Goal: Task Accomplishment & Management: Complete application form

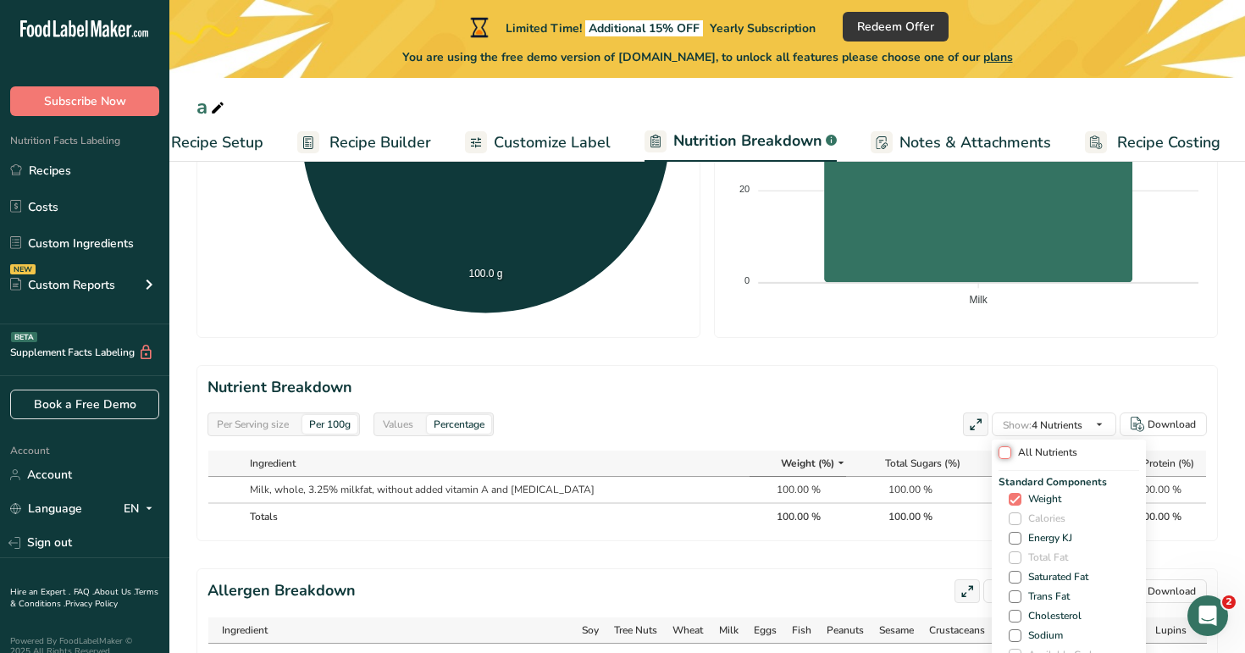
click at [1009, 455] on input "All Nutrients" at bounding box center [1003, 452] width 11 height 11
checkbox input "true"
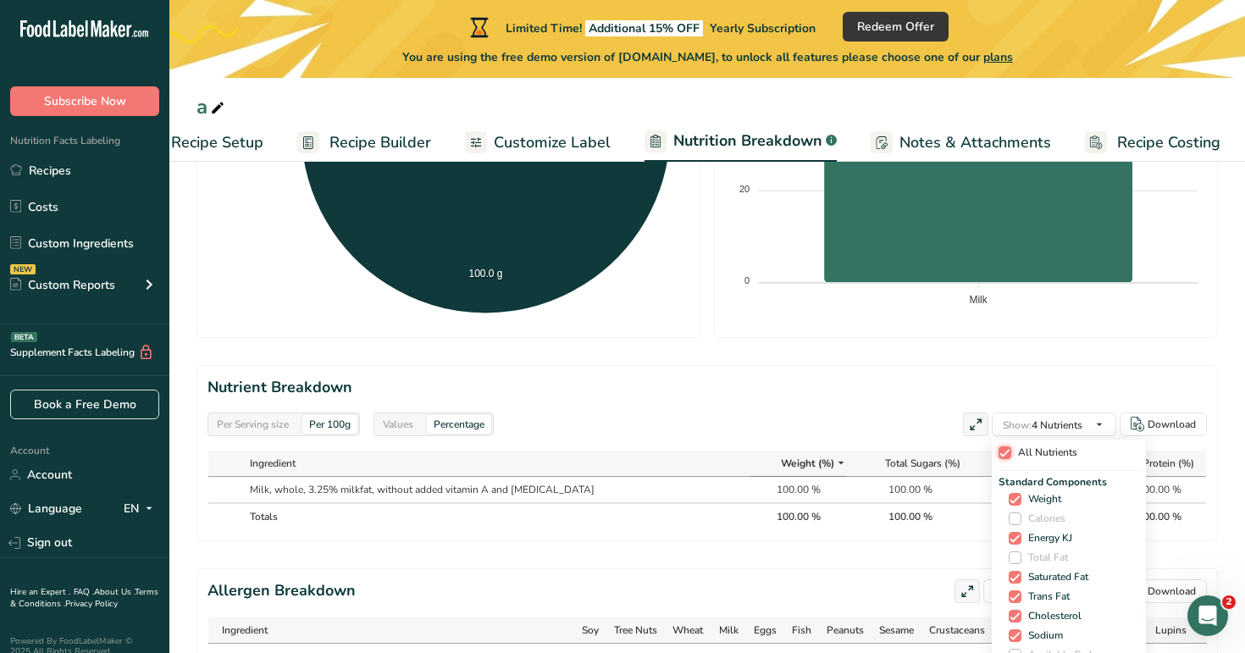
checkbox input "true"
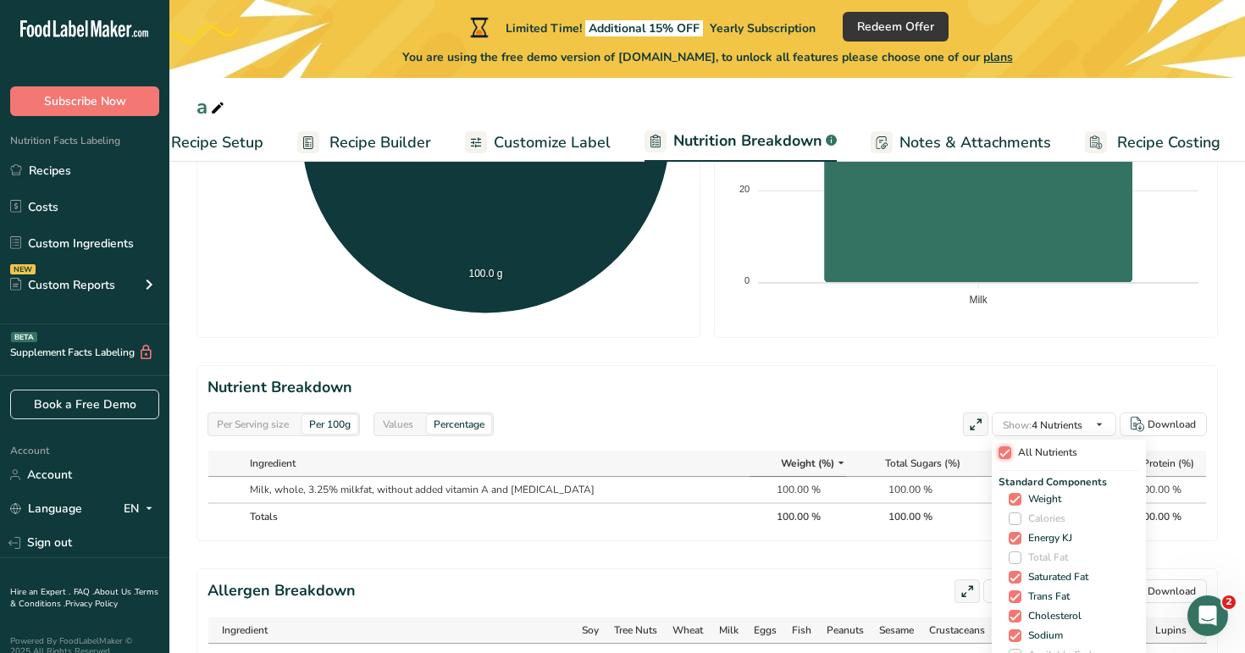
checkbox input "true"
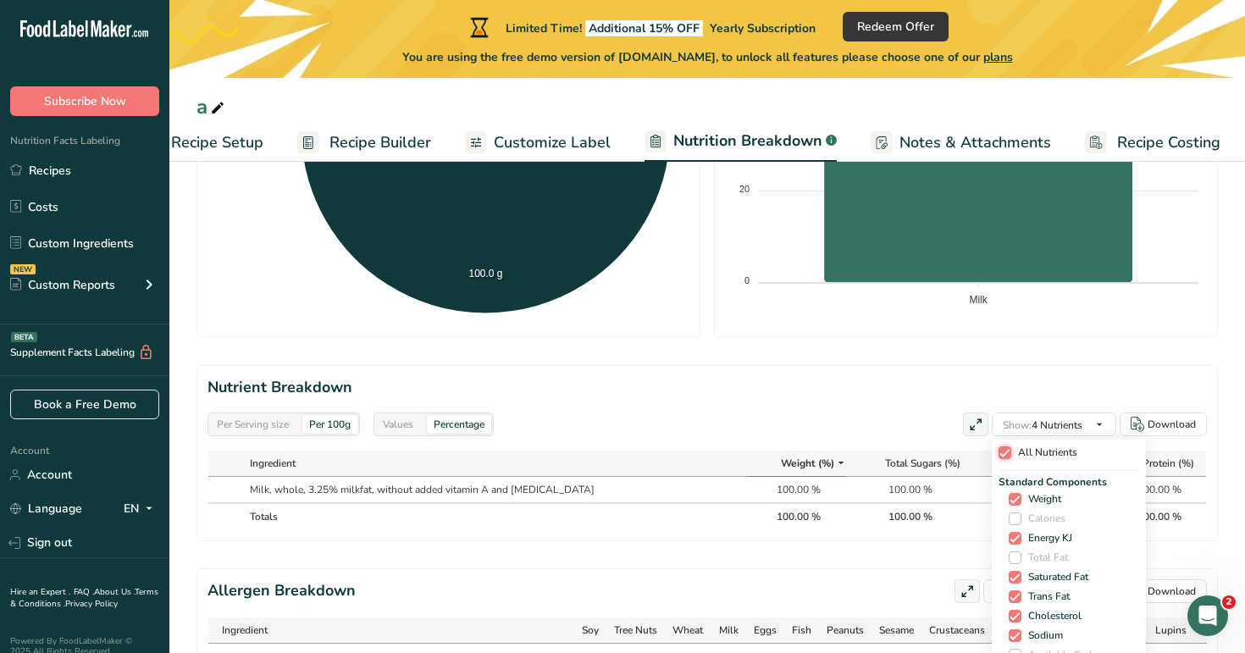
checkbox input "true"
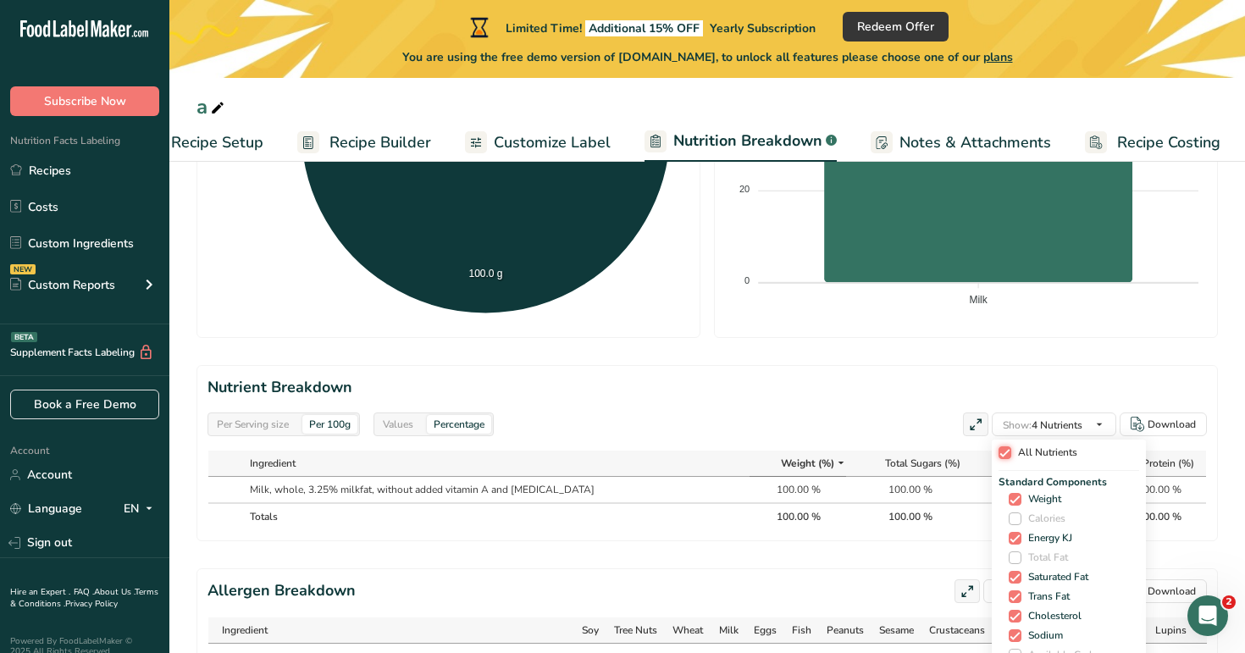
checkbox input "true"
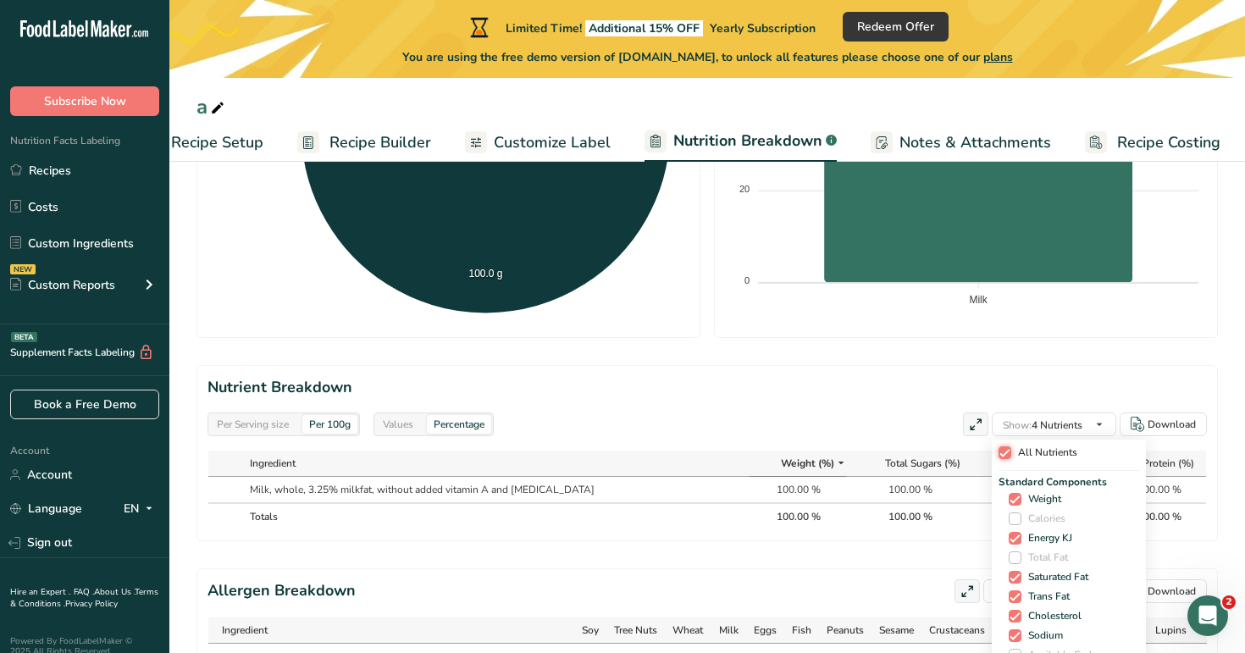
checkbox input "true"
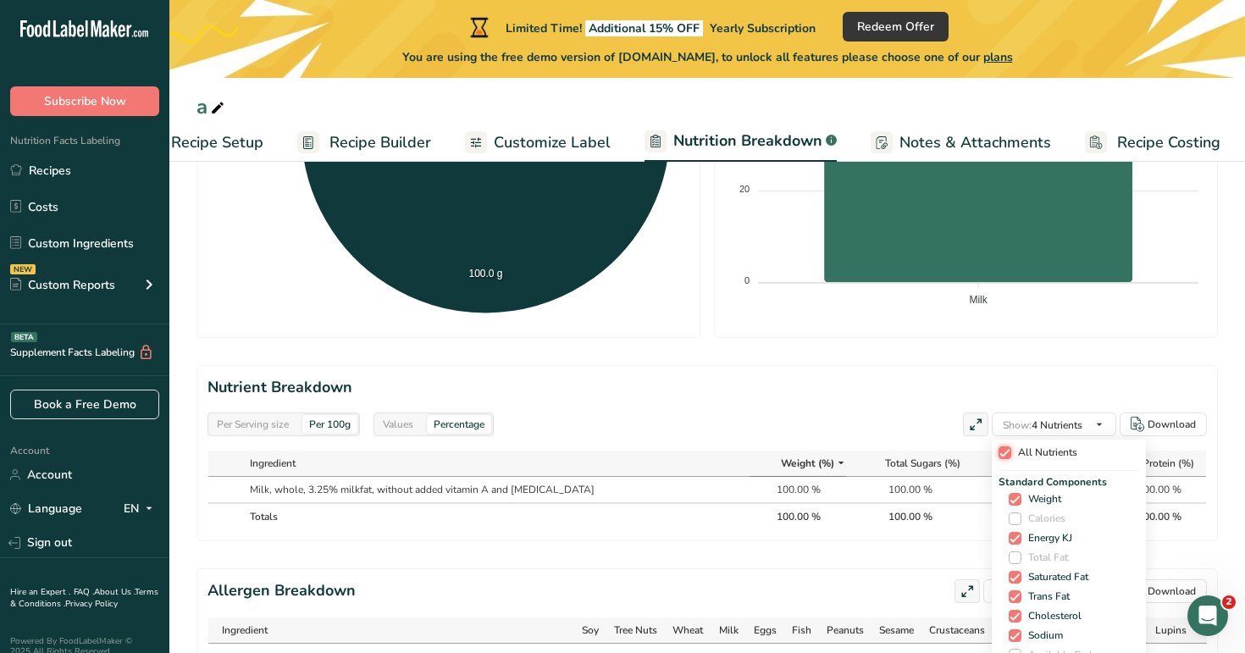
checkbox input "true"
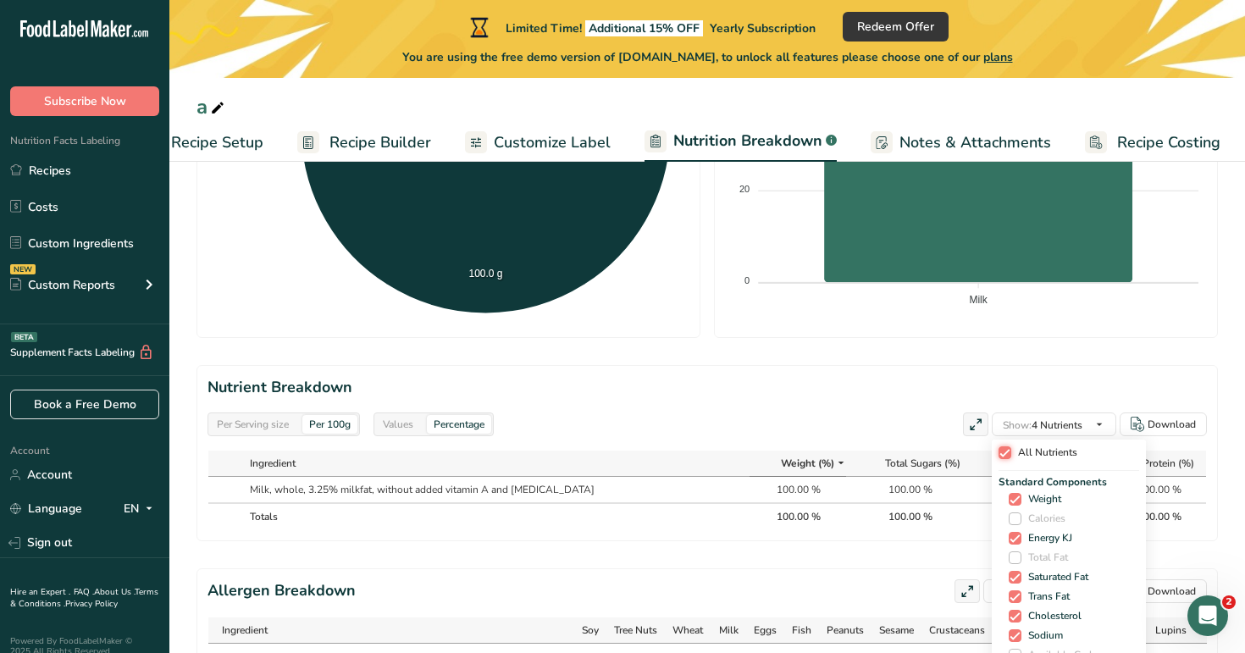
checkbox input "true"
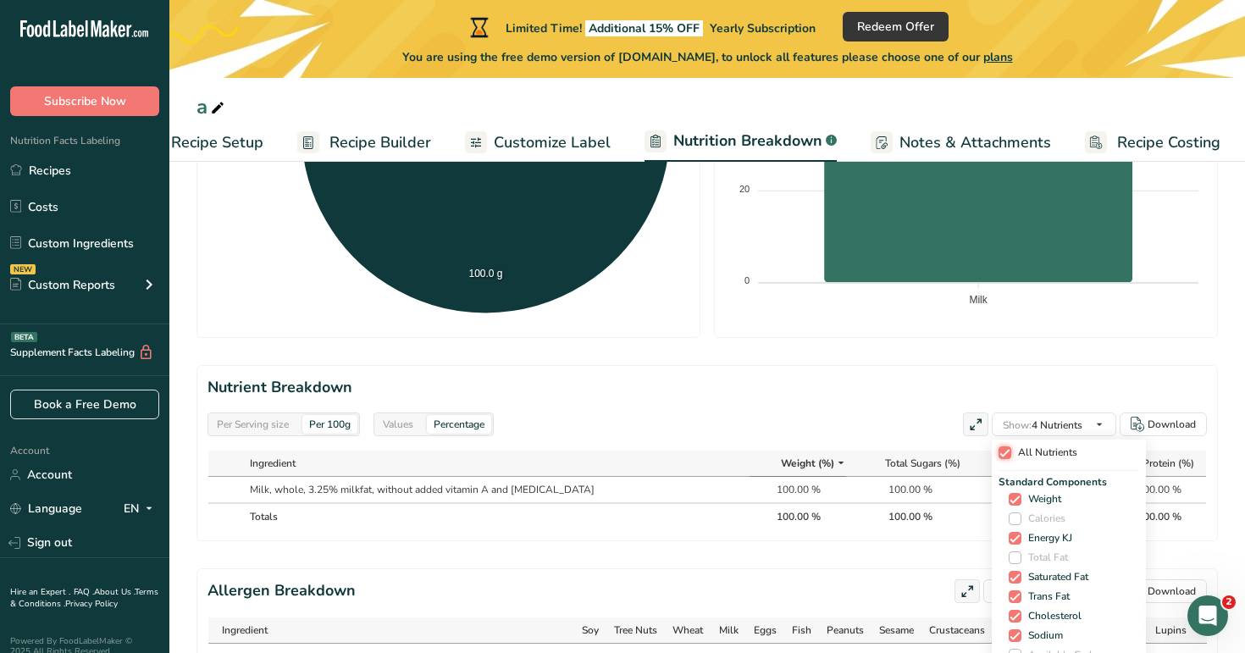
checkbox input "true"
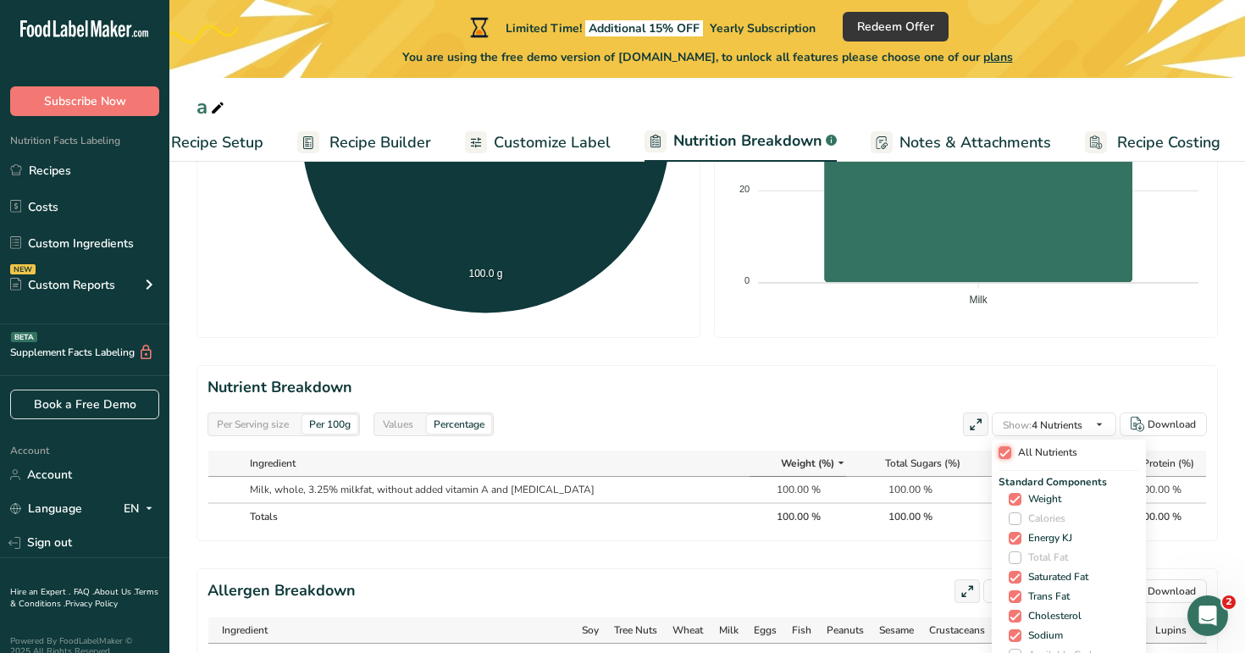
checkbox input "true"
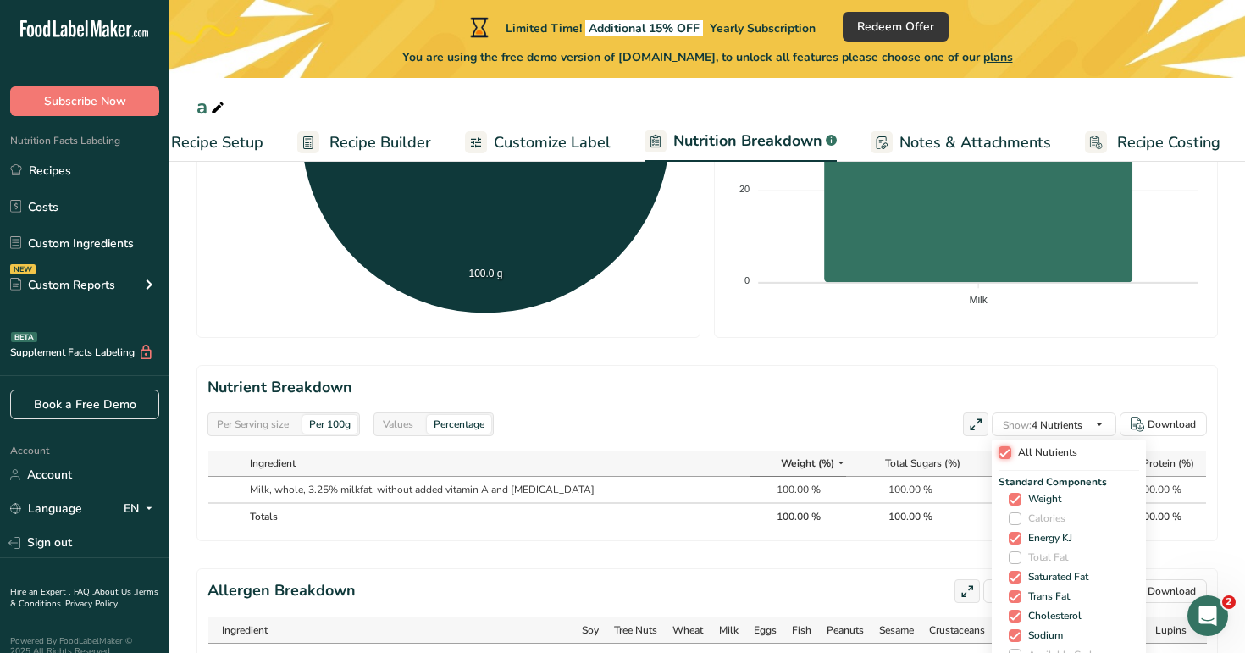
checkbox input "true"
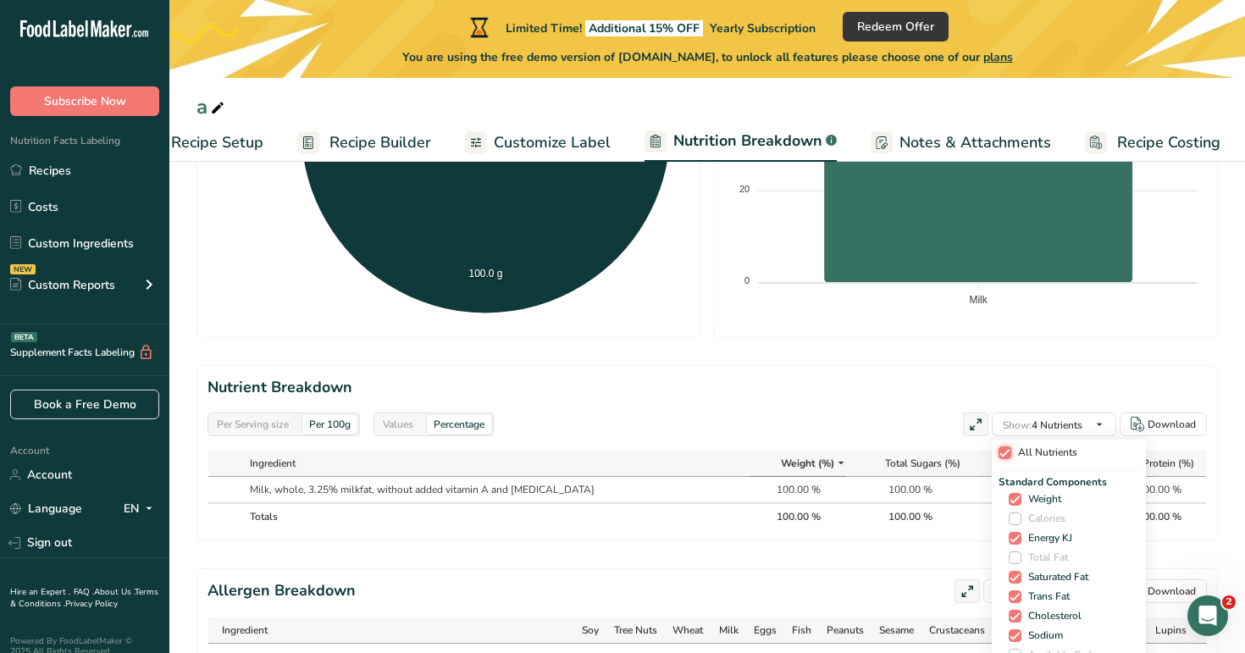
checkbox input "true"
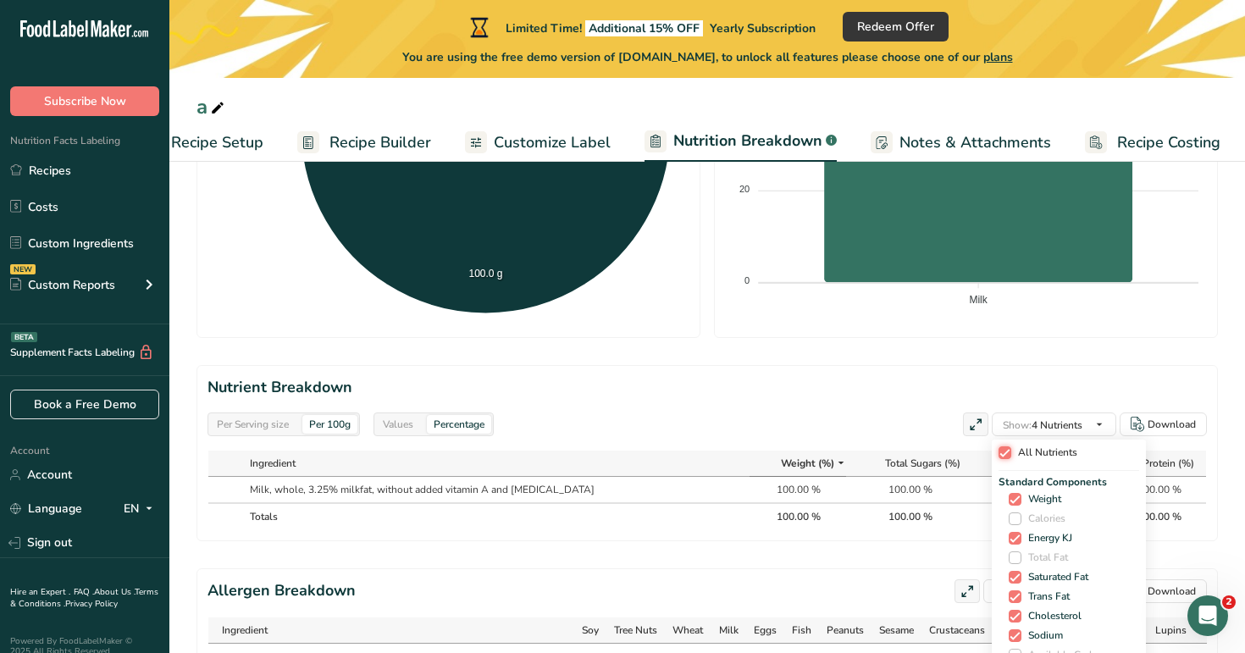
checkbox input "true"
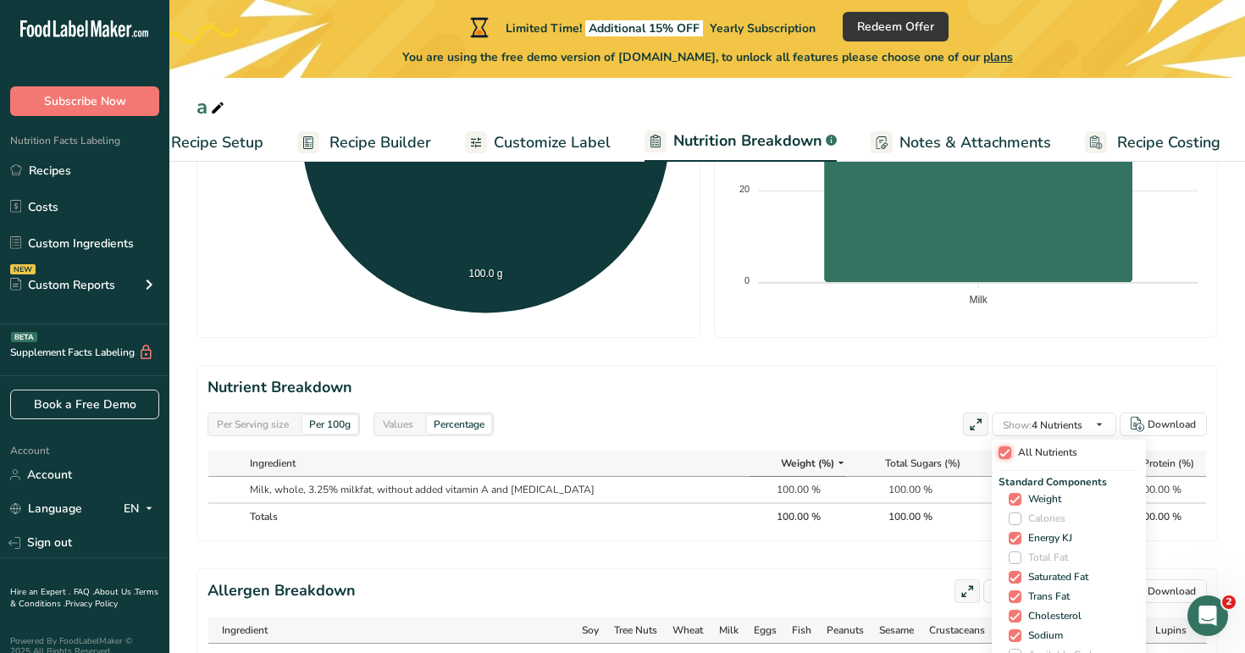
checkbox input "true"
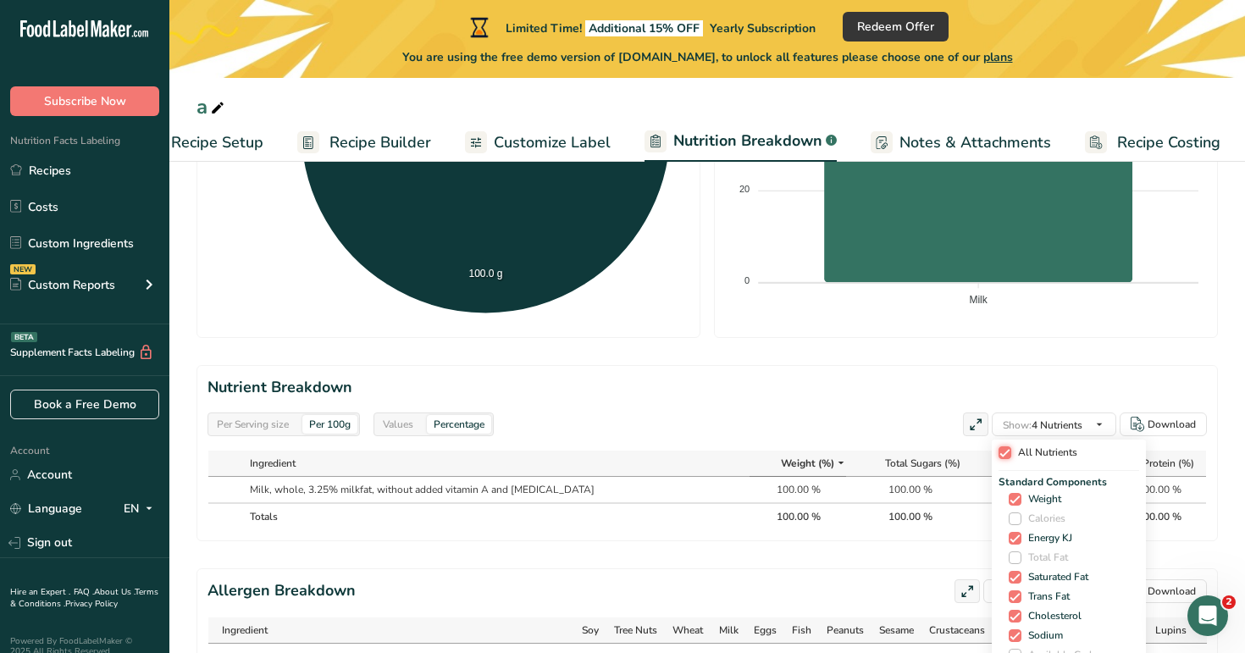
checkbox input "true"
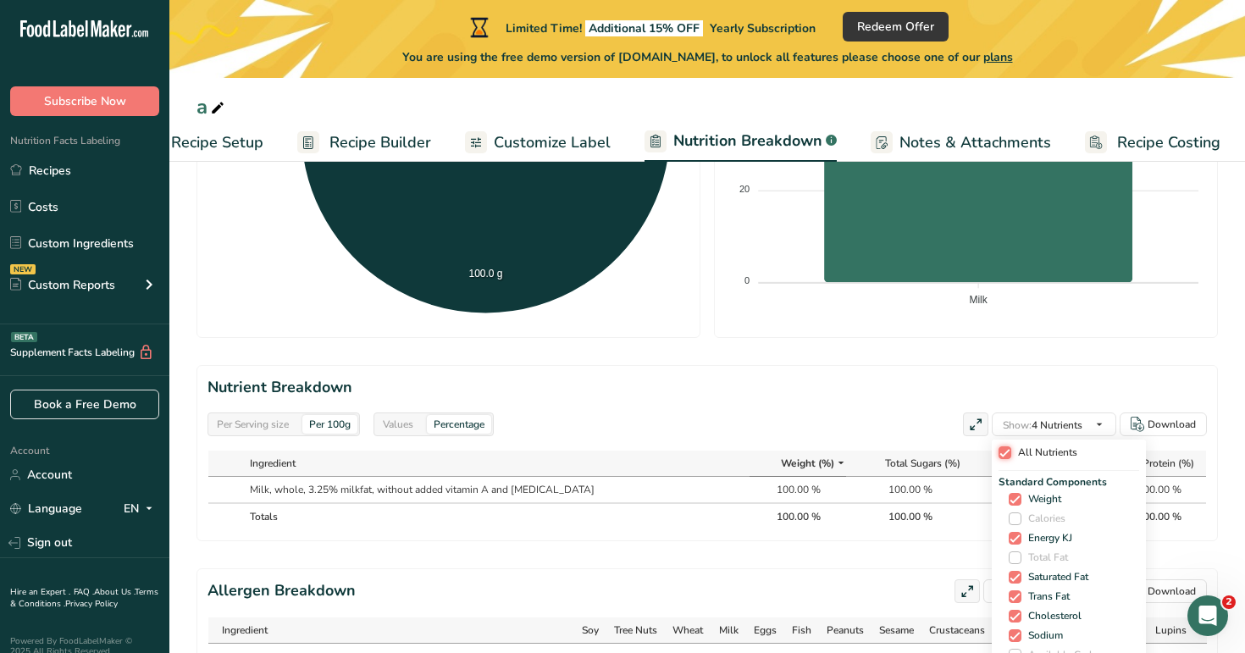
checkbox input "true"
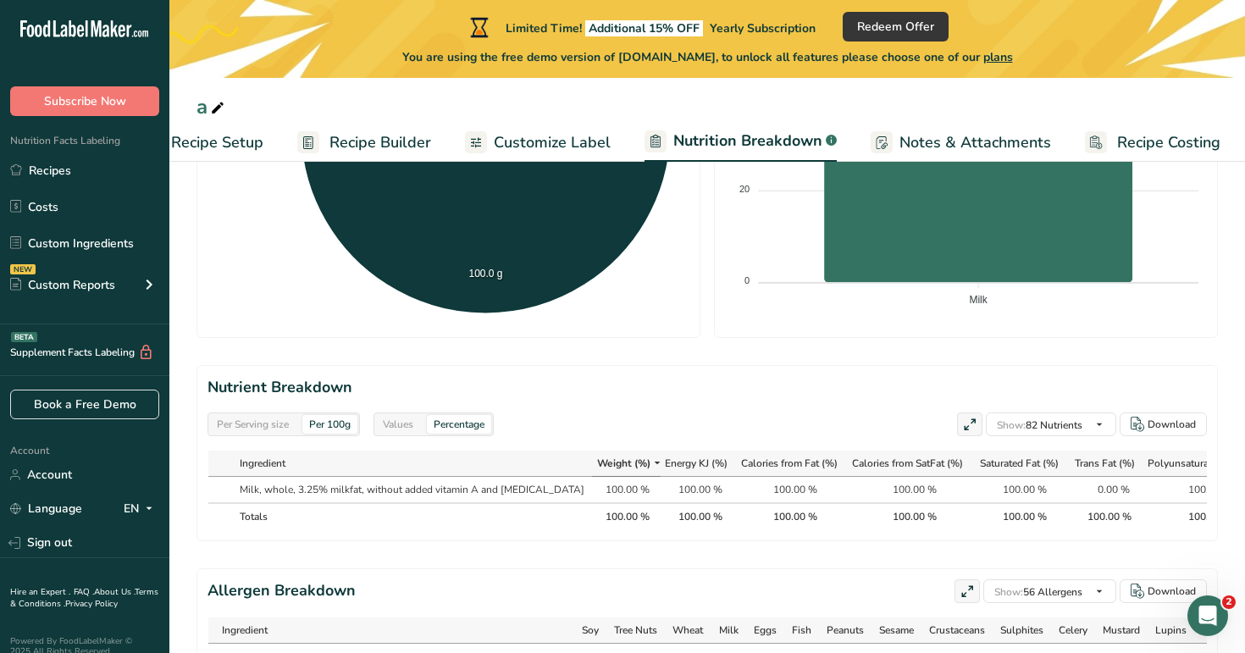
click at [859, 413] on div "Per Serving size Per 100g Values Percentage Show: 82 Nutrients All Nutrients St…" at bounding box center [706, 424] width 999 height 24
click at [847, 401] on section "Nutrient Breakdown Per Serving size Per 100g Values Percentage Show: 82 Nutrien…" at bounding box center [706, 453] width 1021 height 176
click at [378, 144] on span "Recipe Builder" at bounding box center [380, 142] width 102 height 23
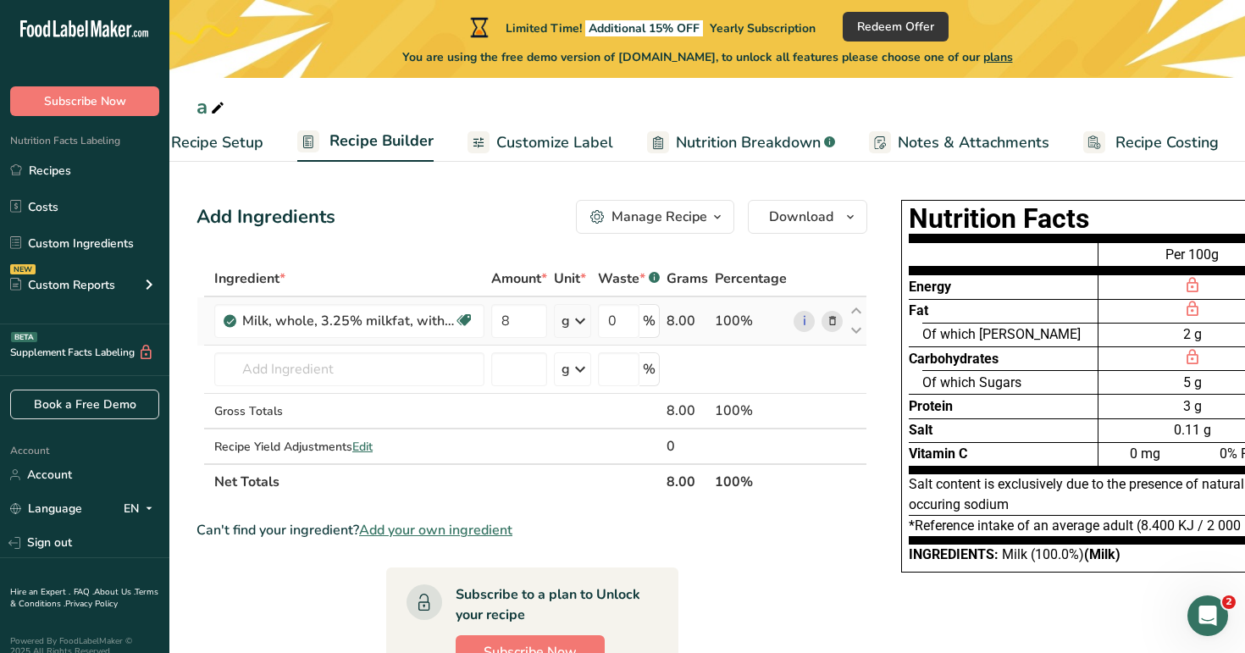
click at [566, 327] on div "g" at bounding box center [565, 321] width 8 height 20
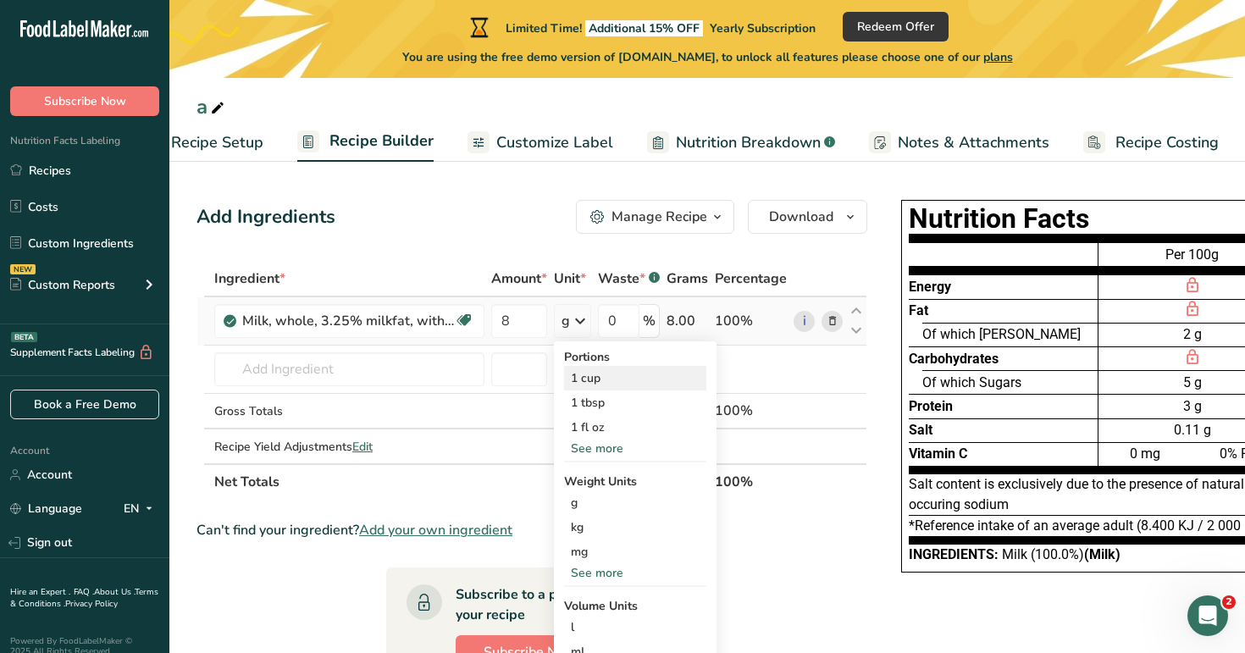
click at [605, 379] on div "1 cup" at bounding box center [635, 378] width 142 height 25
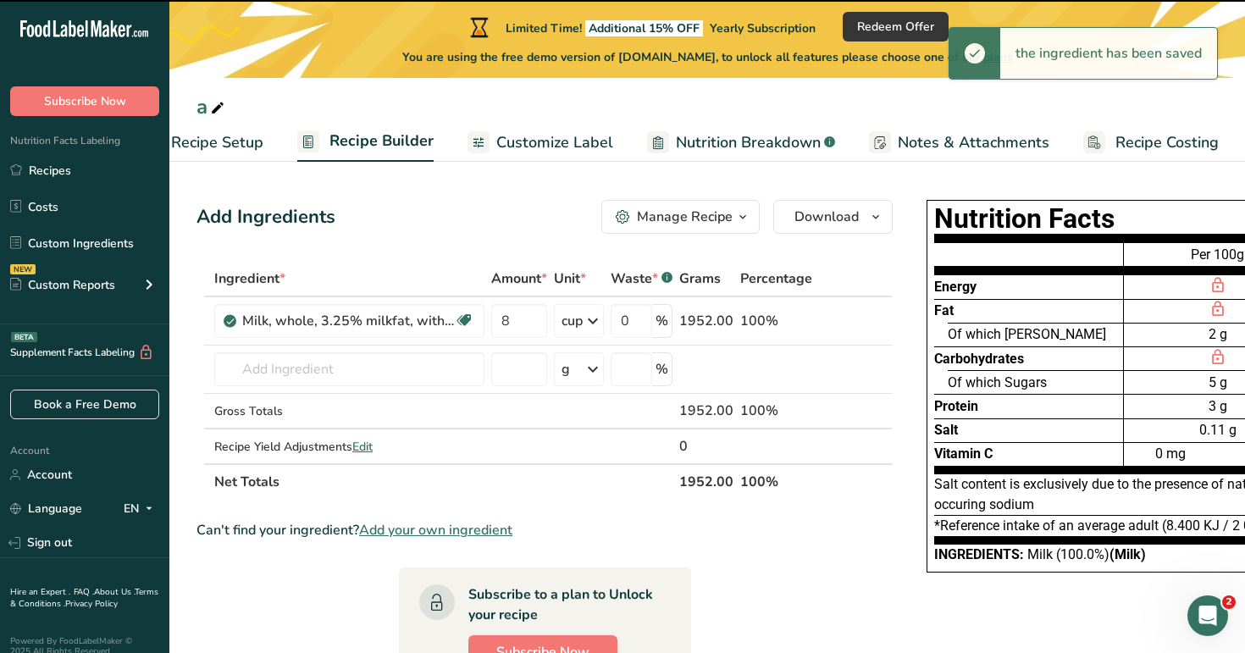
click at [561, 152] on span "Customize Label" at bounding box center [554, 142] width 117 height 23
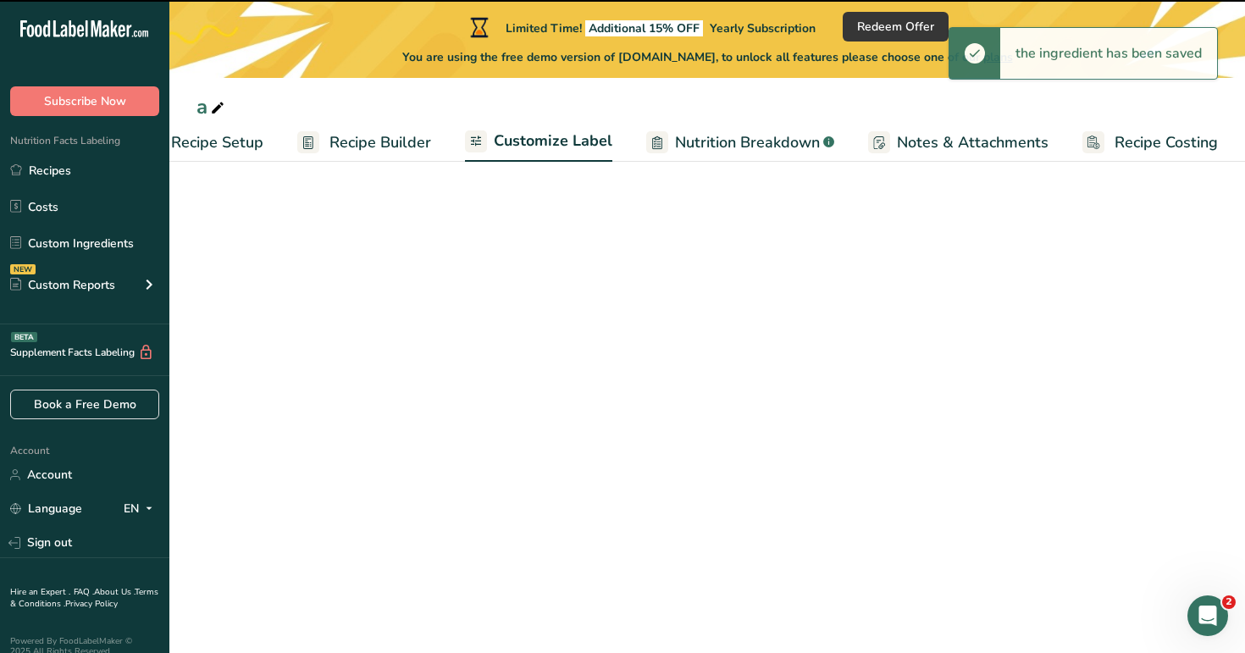
scroll to position [0, 58]
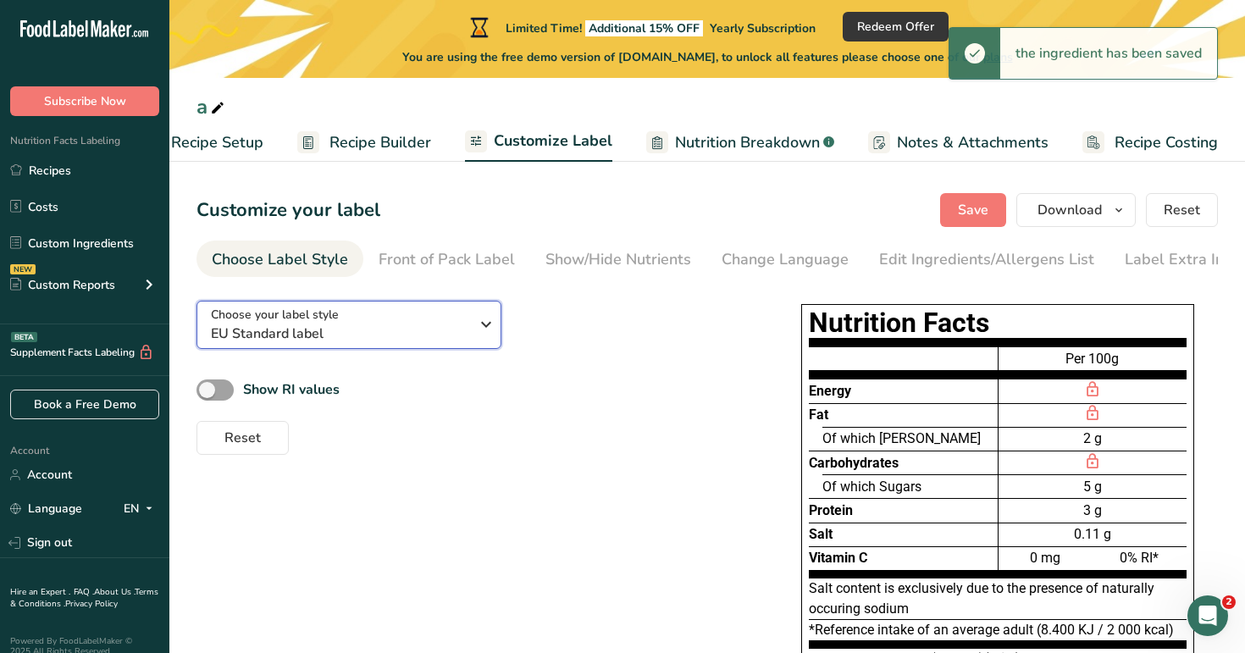
click at [387, 341] on span "EU Standard label" at bounding box center [340, 333] width 258 height 20
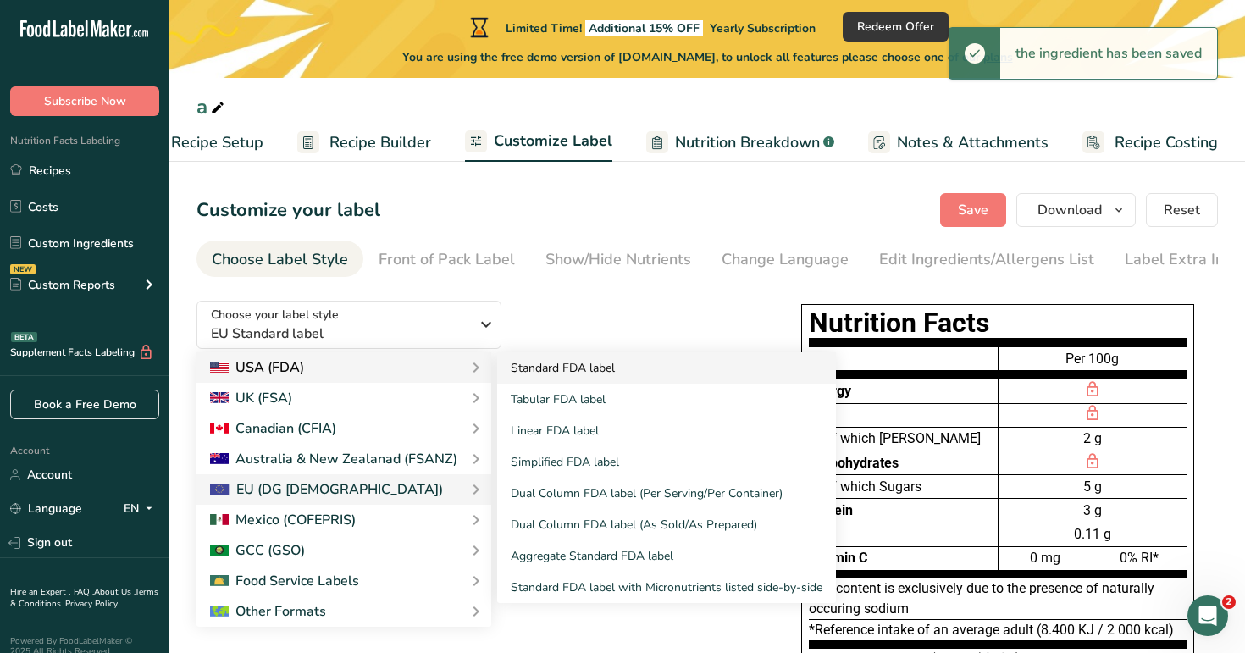
click at [572, 380] on link "Standard FDA label" at bounding box center [666, 367] width 339 height 31
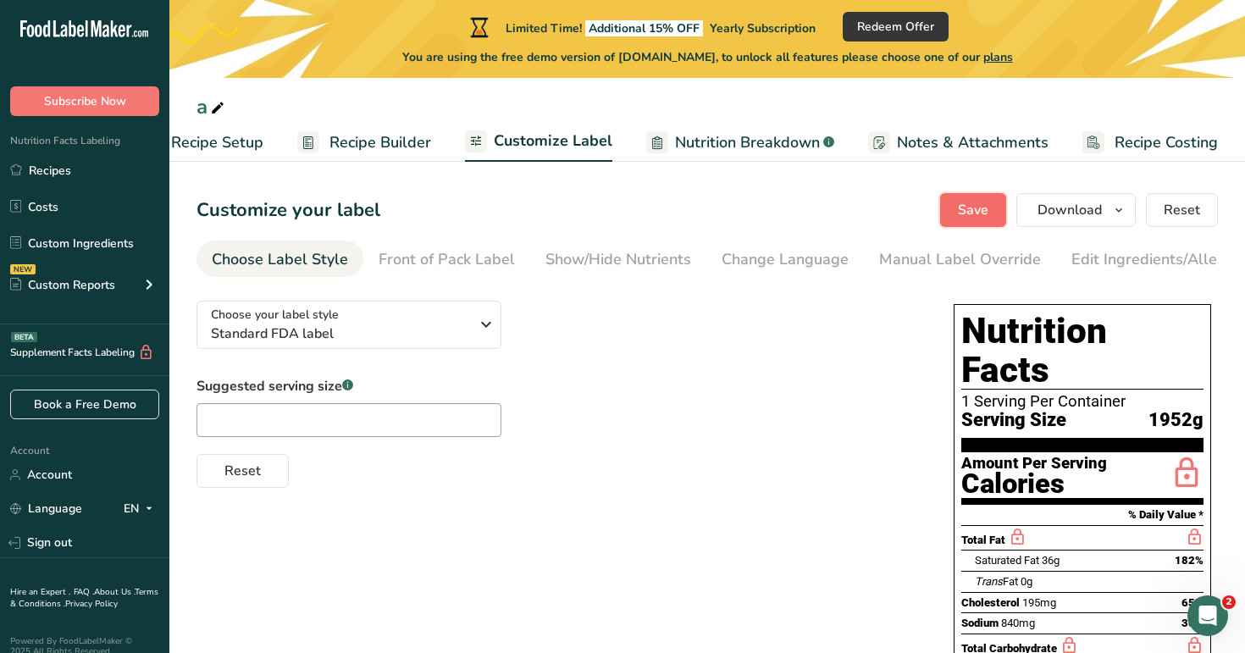
click at [980, 214] on span "Save" at bounding box center [973, 210] width 30 height 20
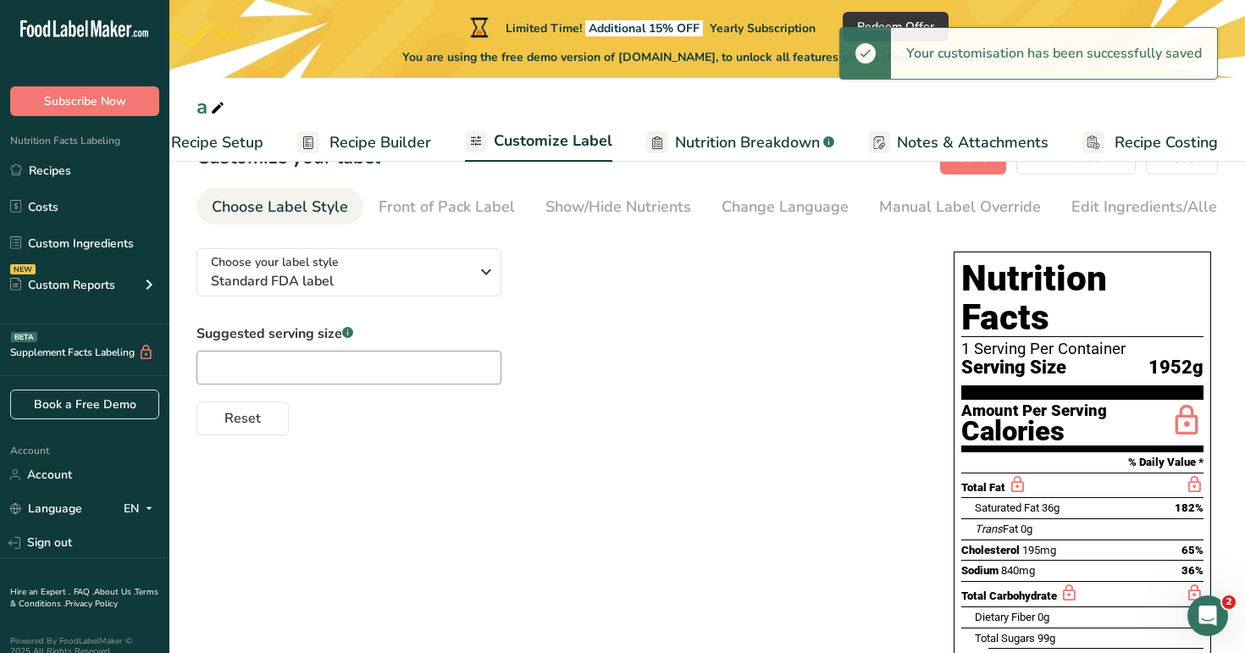
scroll to position [279, 0]
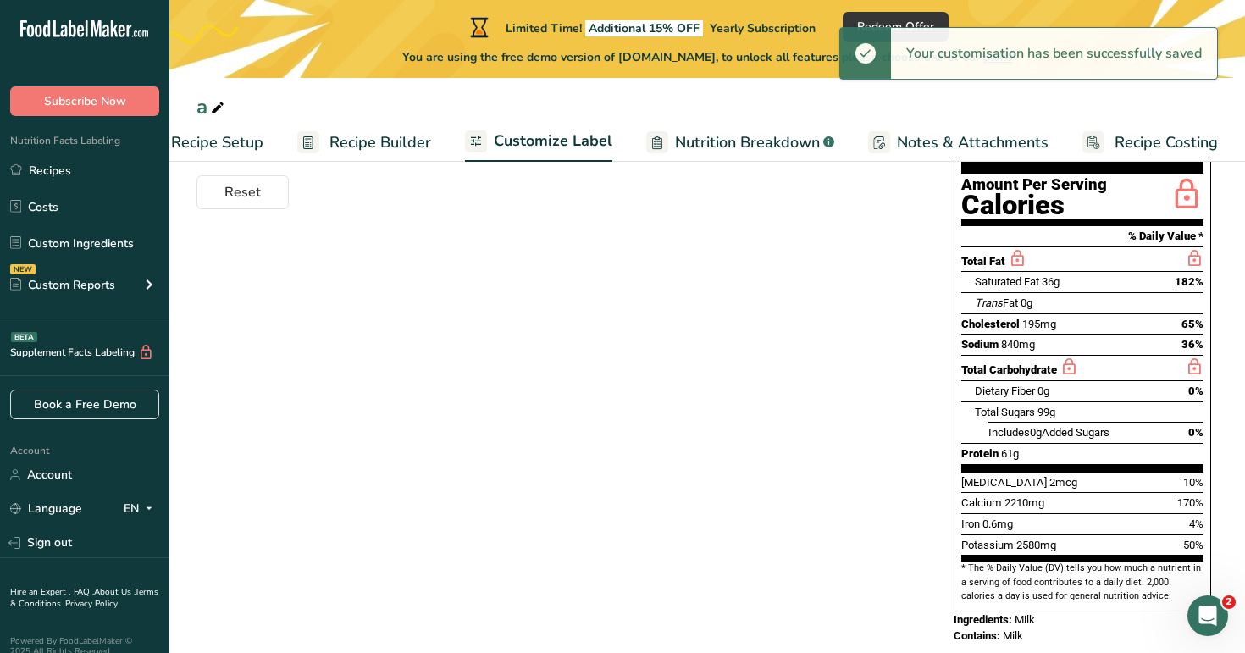
click at [387, 141] on span "Recipe Builder" at bounding box center [380, 142] width 102 height 23
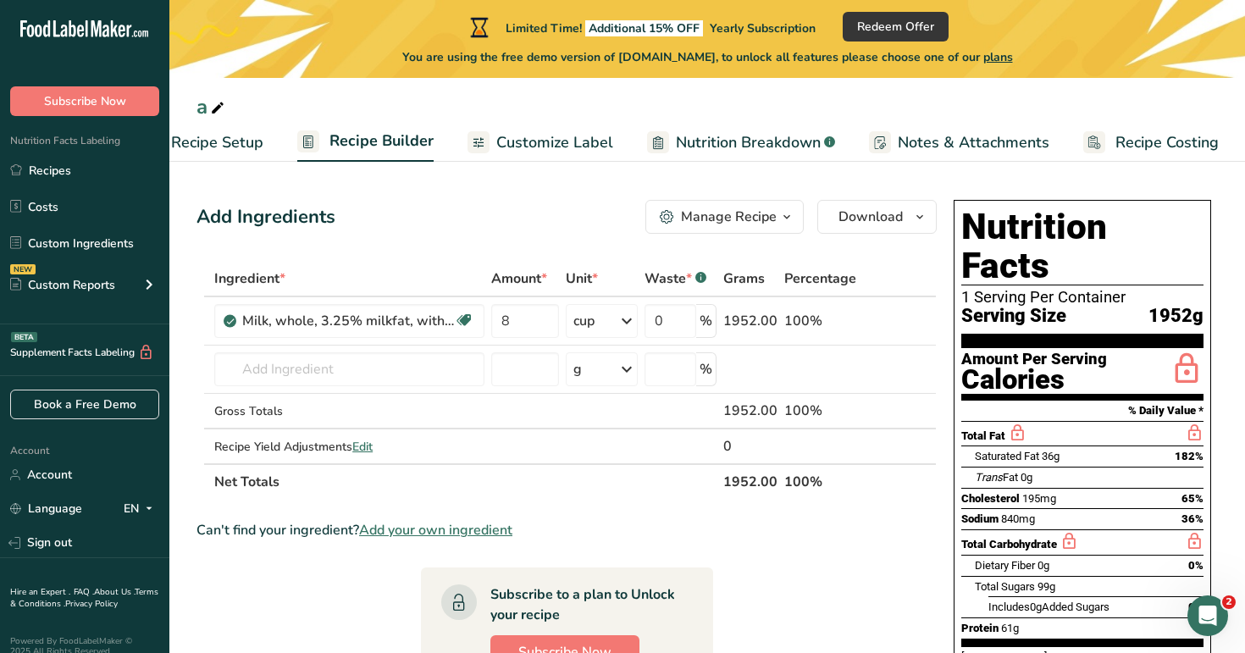
click at [257, 147] on span "Recipe Setup" at bounding box center [217, 142] width 92 height 23
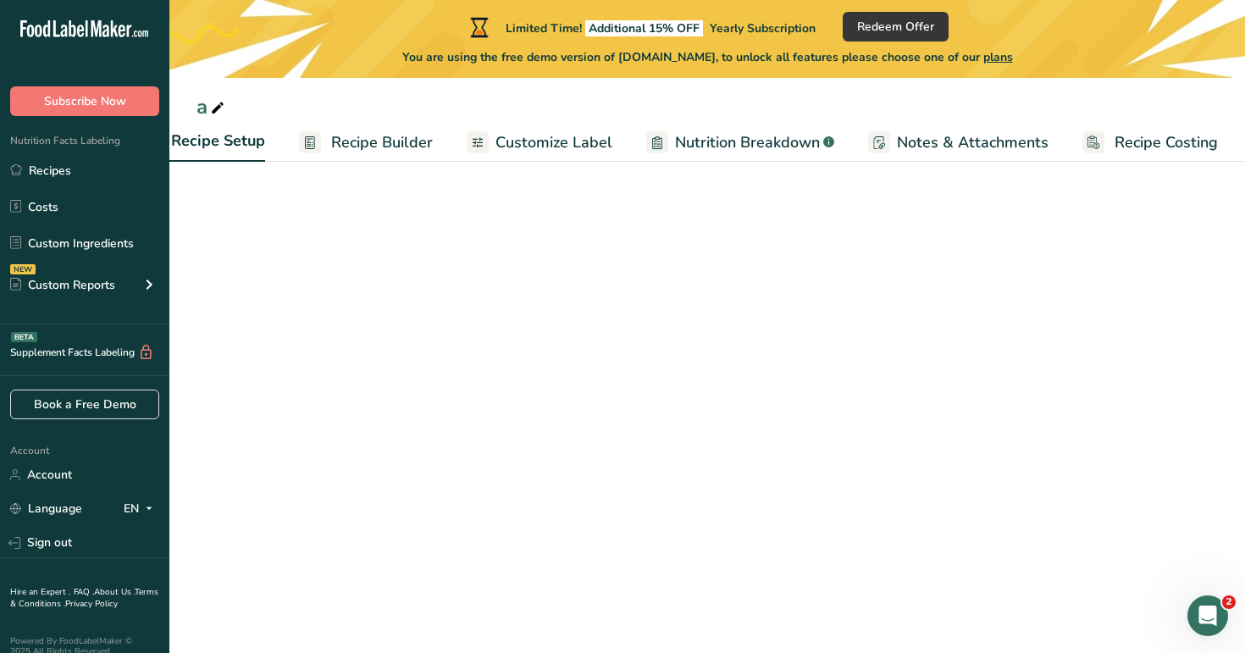
scroll to position [0, 6]
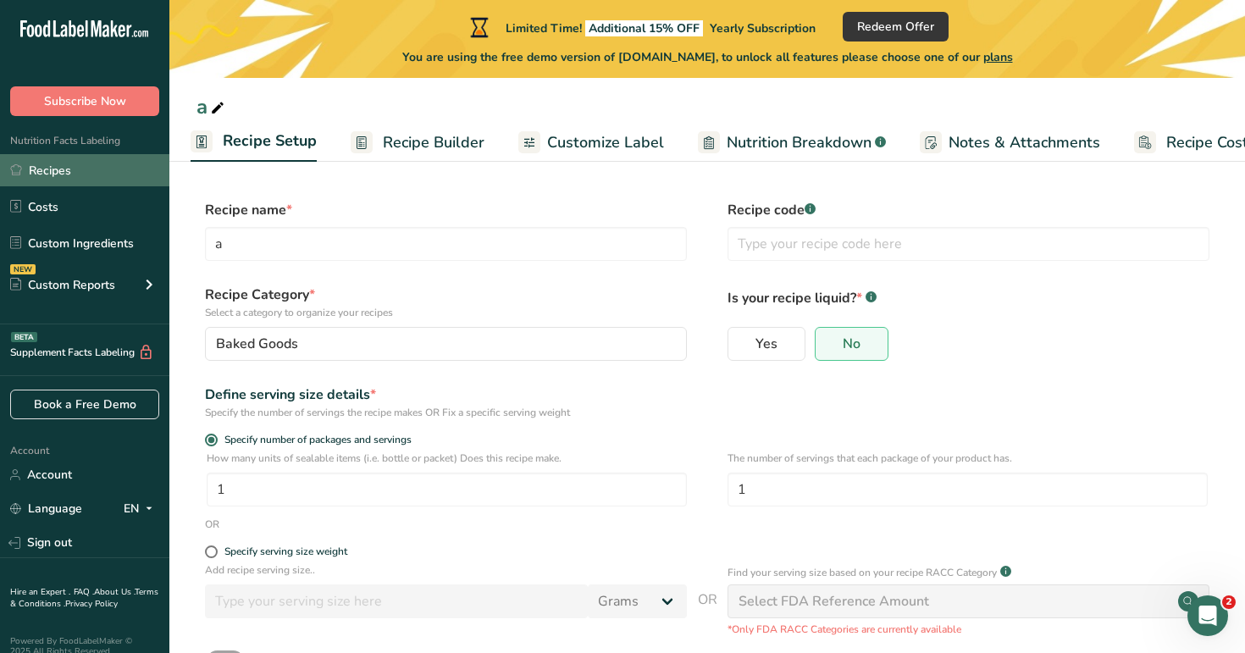
click at [90, 178] on link "Recipes" at bounding box center [84, 170] width 169 height 32
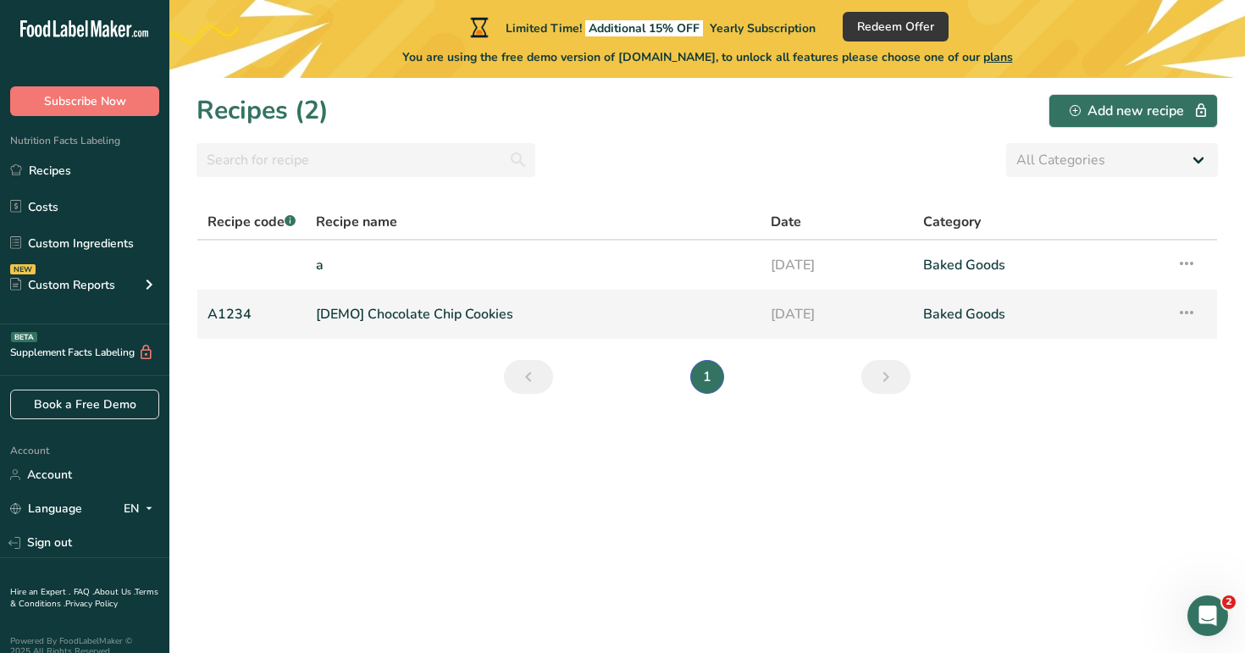
click at [437, 313] on link "[DEMO] Chocolate Chip Cookies" at bounding box center [533, 314] width 434 height 36
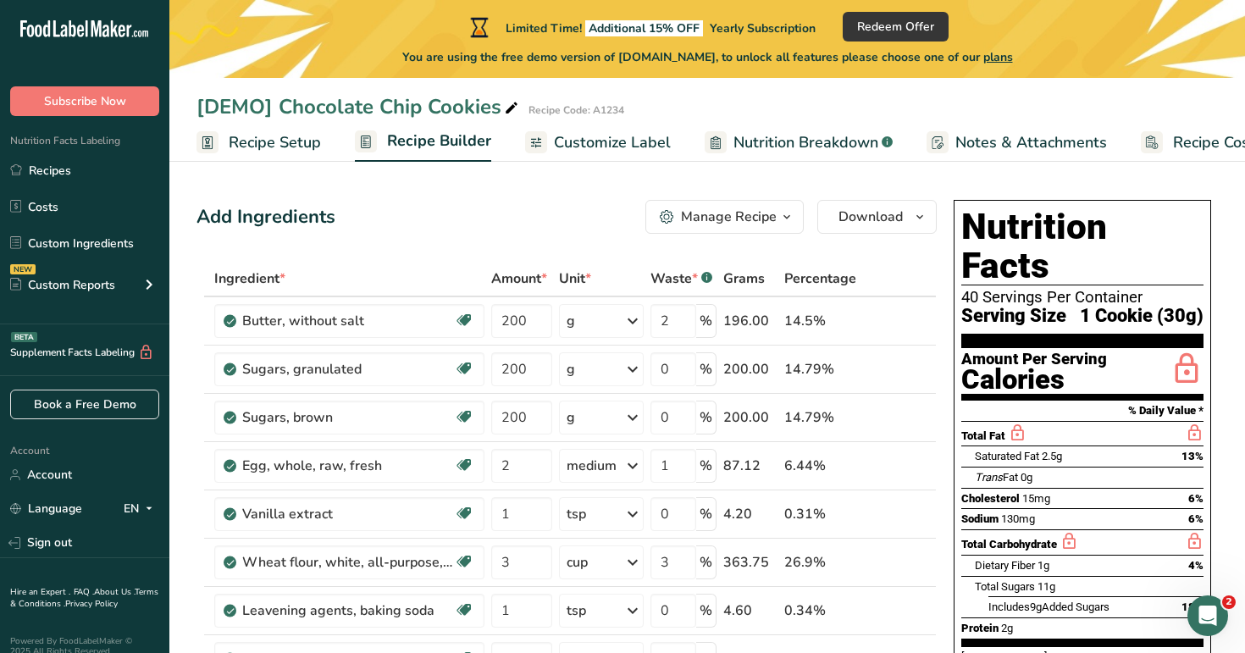
click at [742, 231] on button "Manage Recipe" at bounding box center [724, 217] width 158 height 34
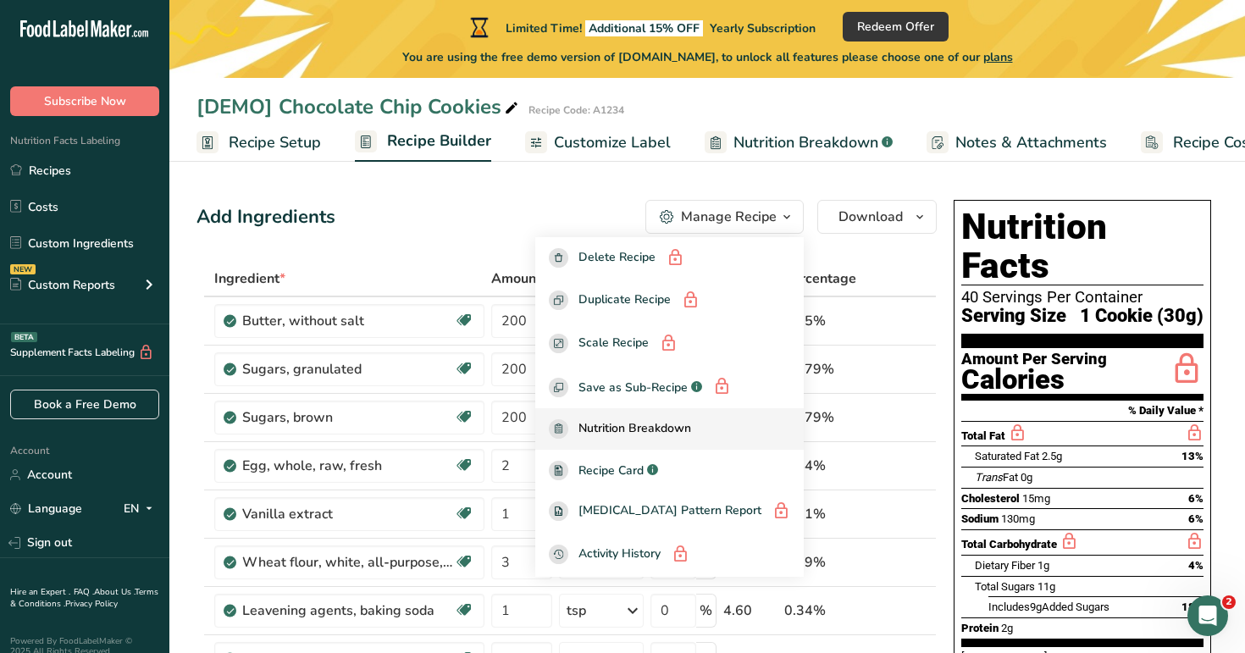
click at [727, 428] on div "Nutrition Breakdown" at bounding box center [669, 428] width 241 height 19
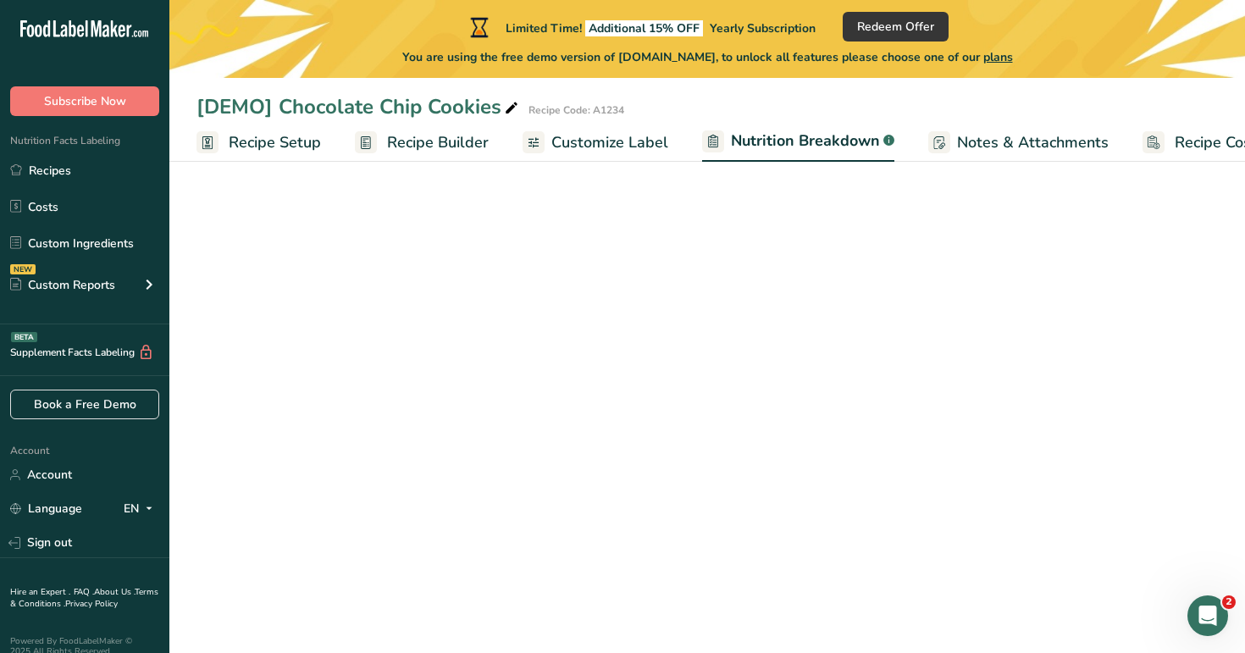
select select "Calories"
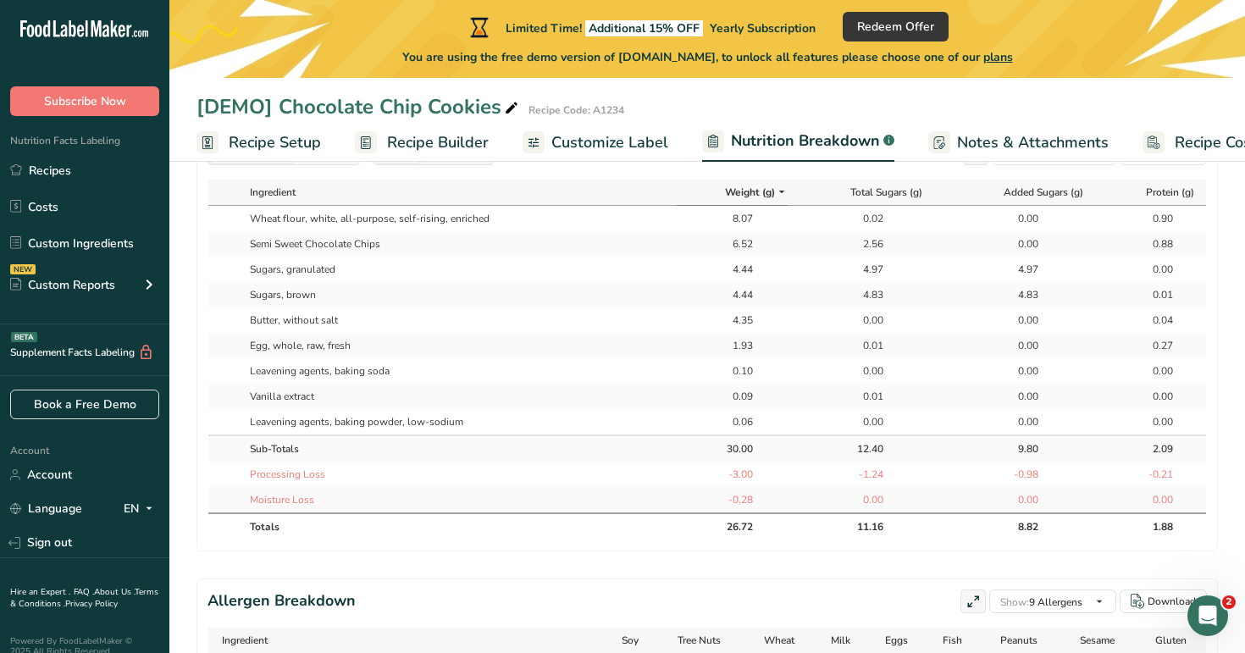
scroll to position [754, 0]
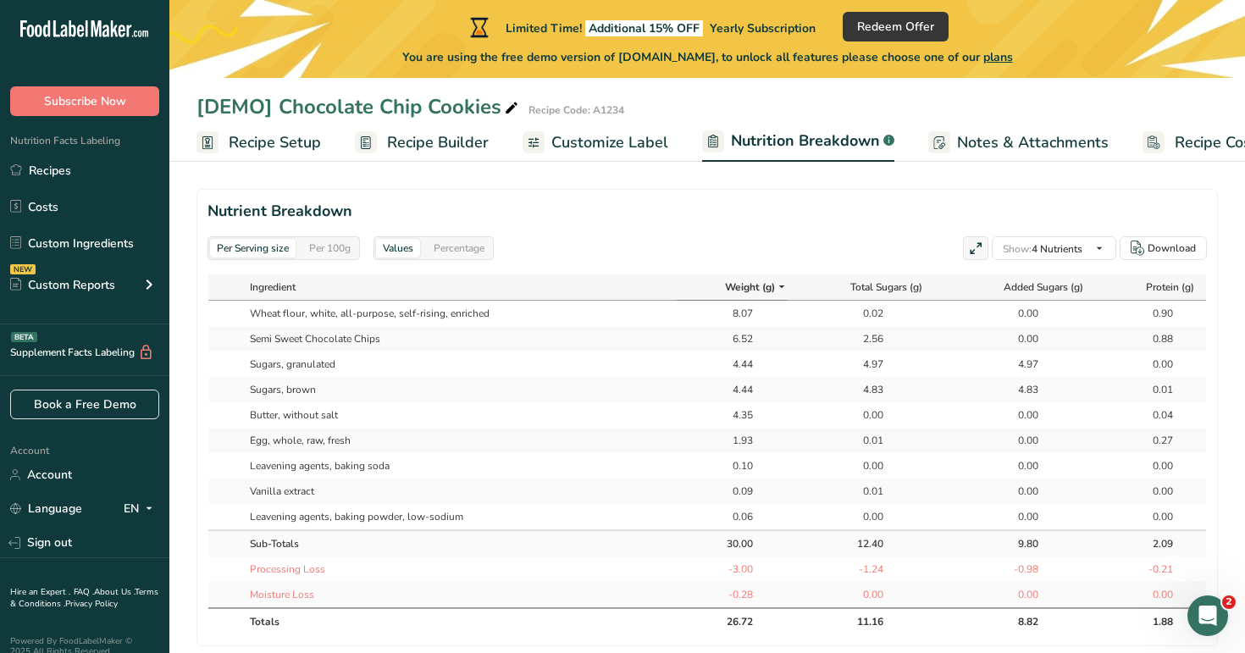
click at [330, 252] on div "Per 100g" at bounding box center [329, 248] width 55 height 19
click at [470, 257] on div "Percentage" at bounding box center [459, 248] width 64 height 19
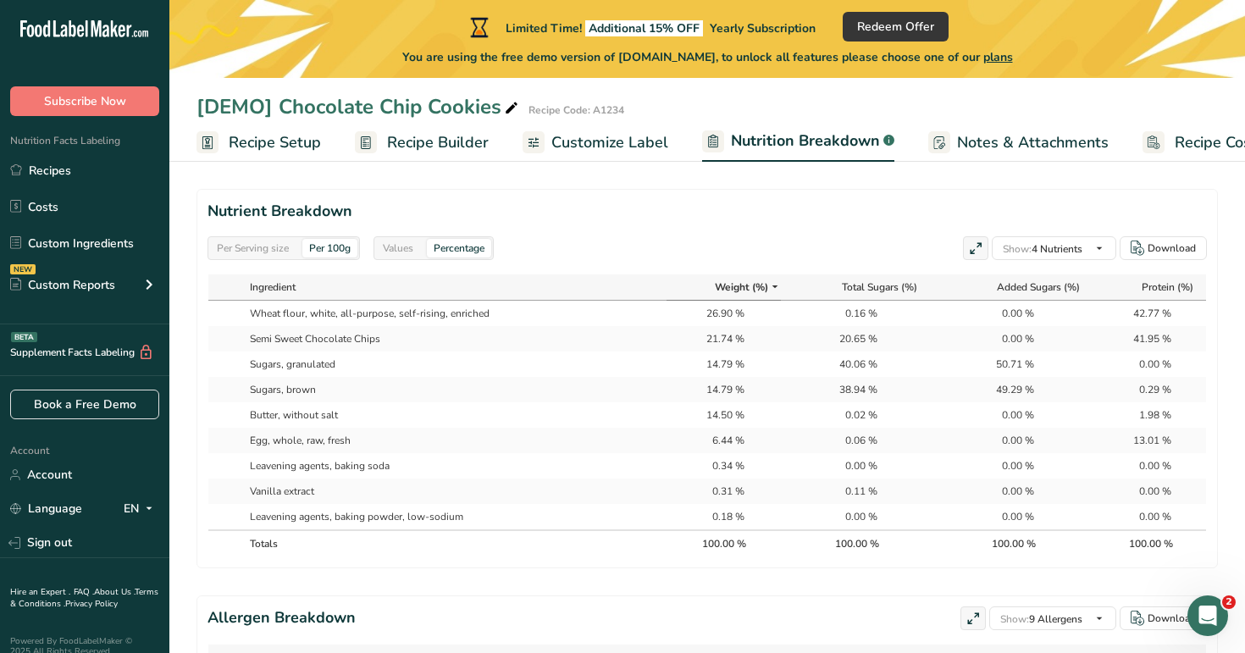
click at [250, 251] on div "Per Serving size" at bounding box center [253, 248] width 86 height 19
click at [444, 145] on span "Recipe Builder" at bounding box center [438, 142] width 102 height 23
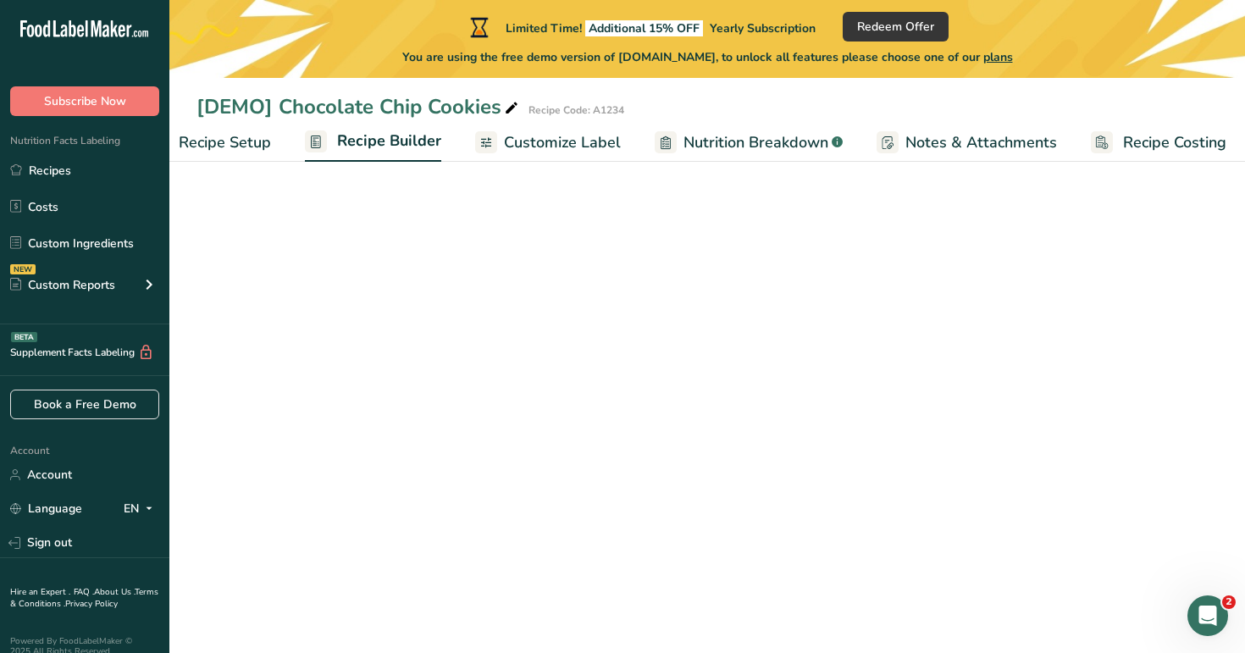
scroll to position [0, 58]
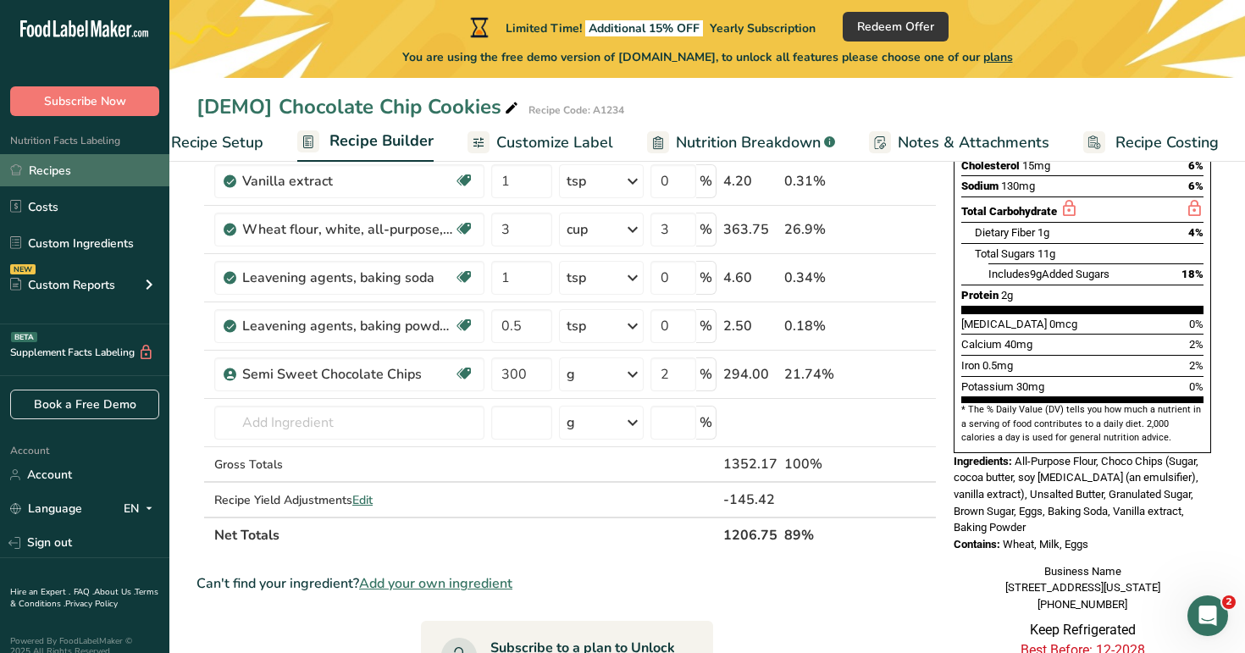
click at [65, 174] on link "Recipes" at bounding box center [84, 170] width 169 height 32
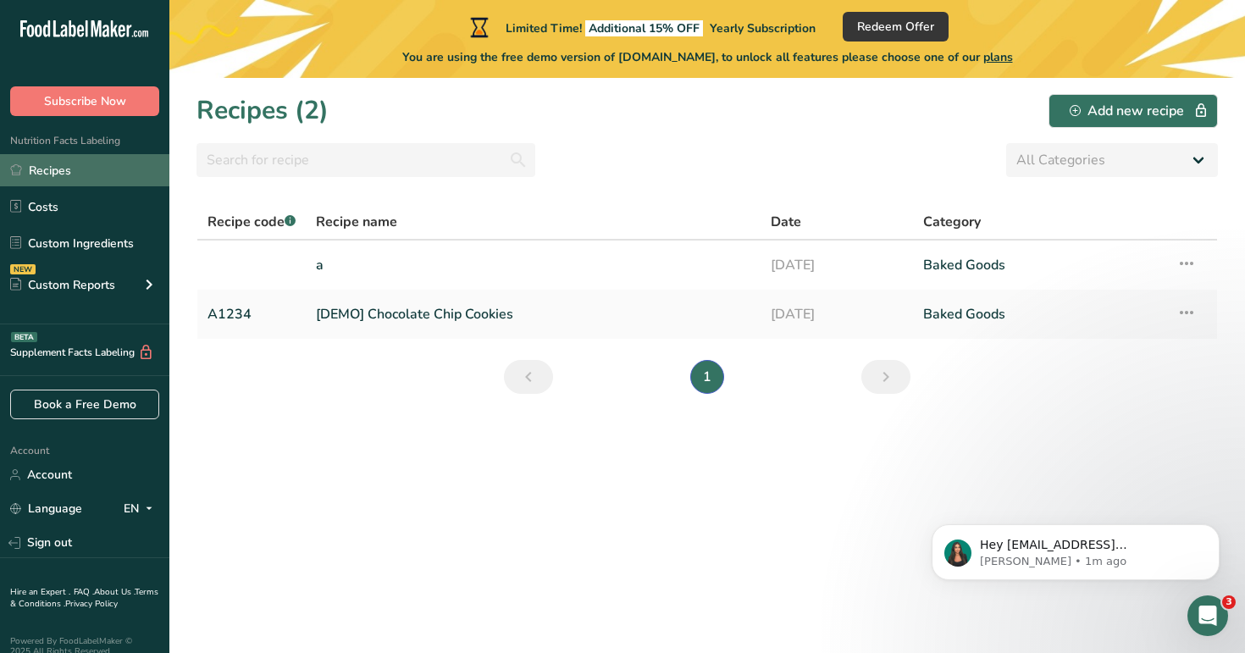
click at [34, 169] on link "Recipes" at bounding box center [84, 170] width 169 height 32
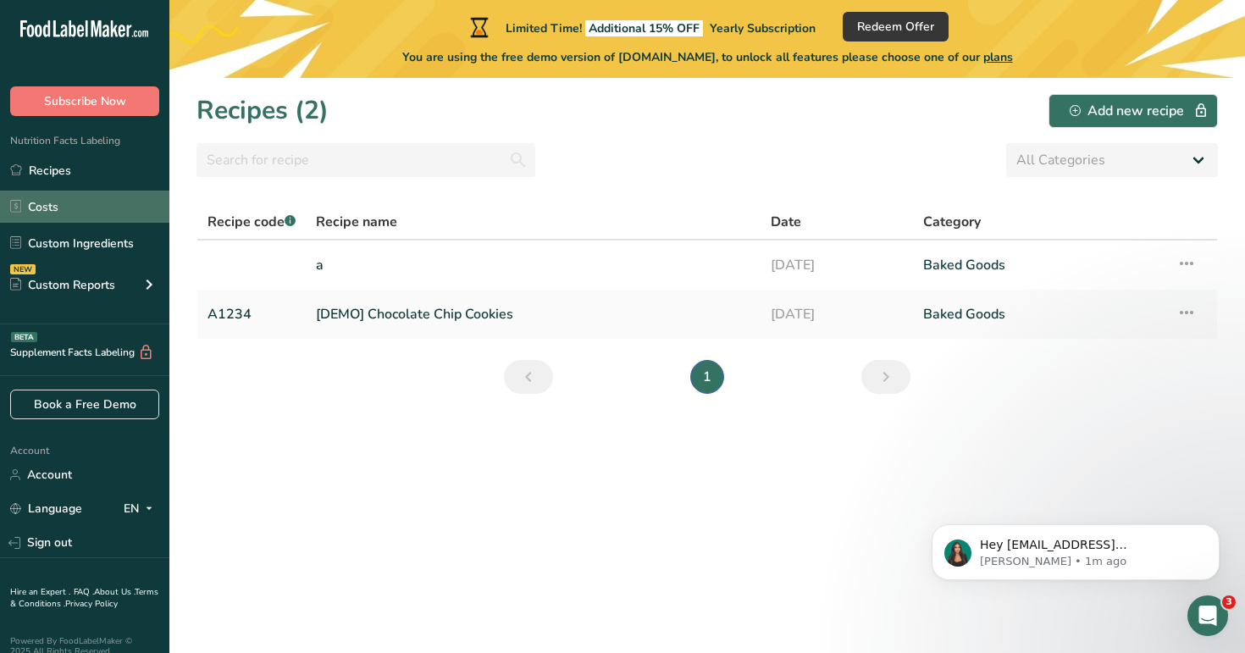
click at [63, 209] on link "Costs" at bounding box center [84, 206] width 169 height 32
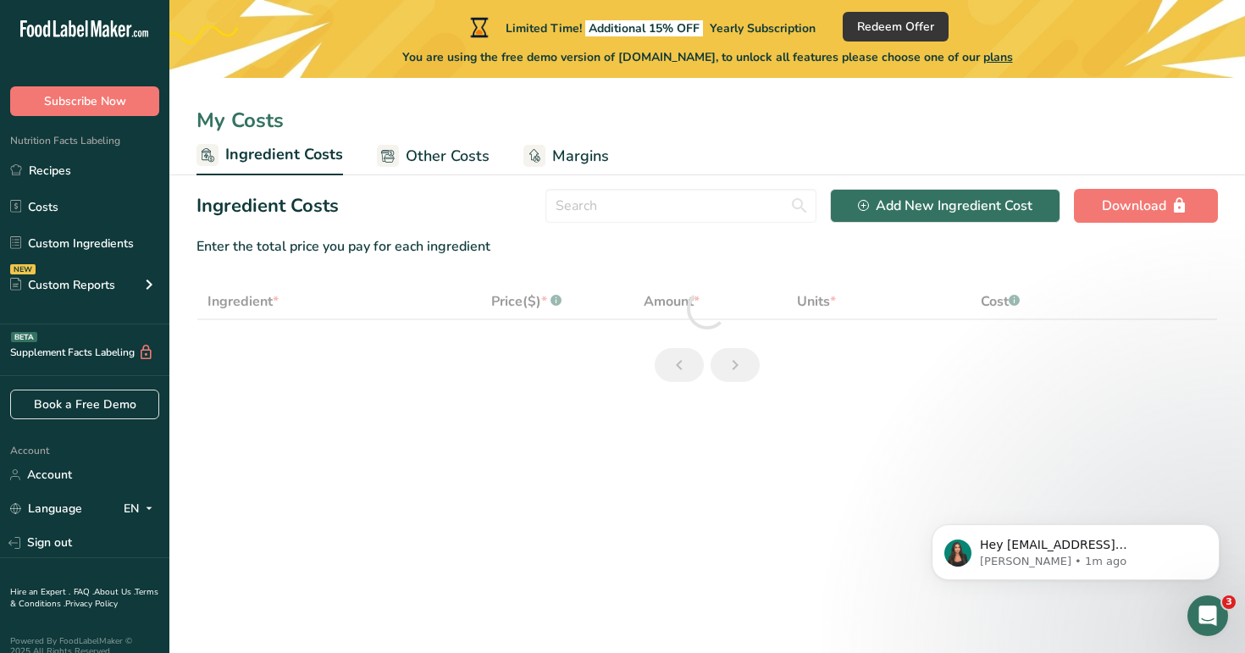
select select "1"
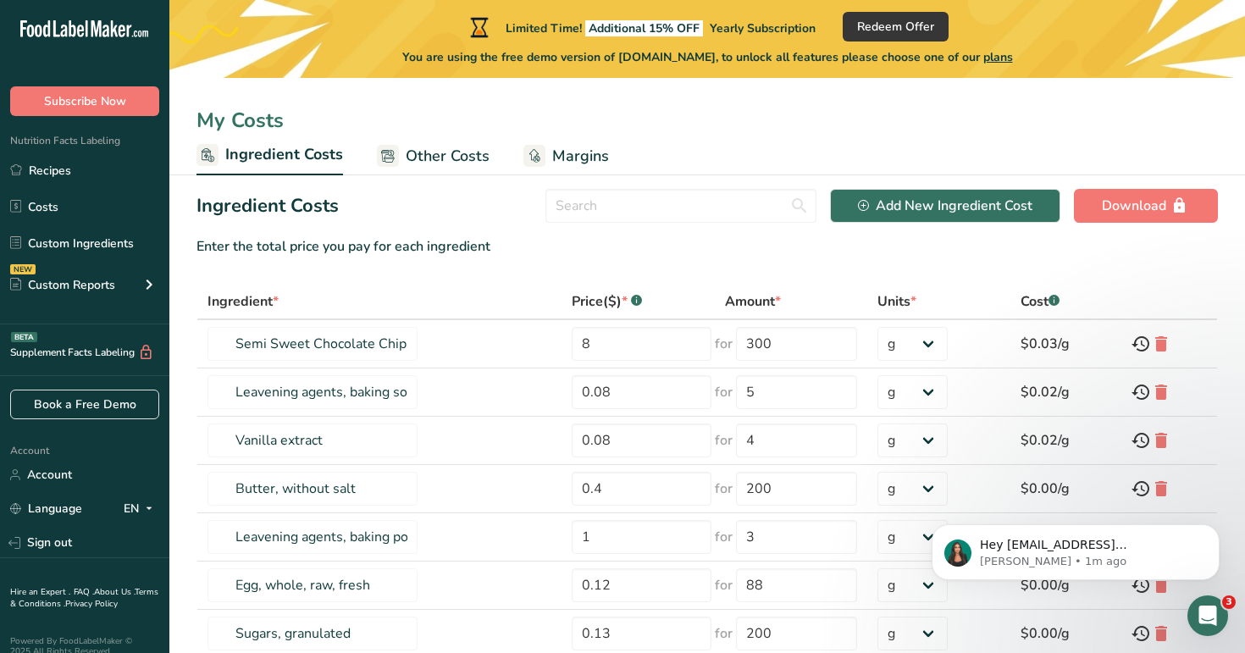
click at [447, 161] on span "Other Costs" at bounding box center [448, 156] width 84 height 23
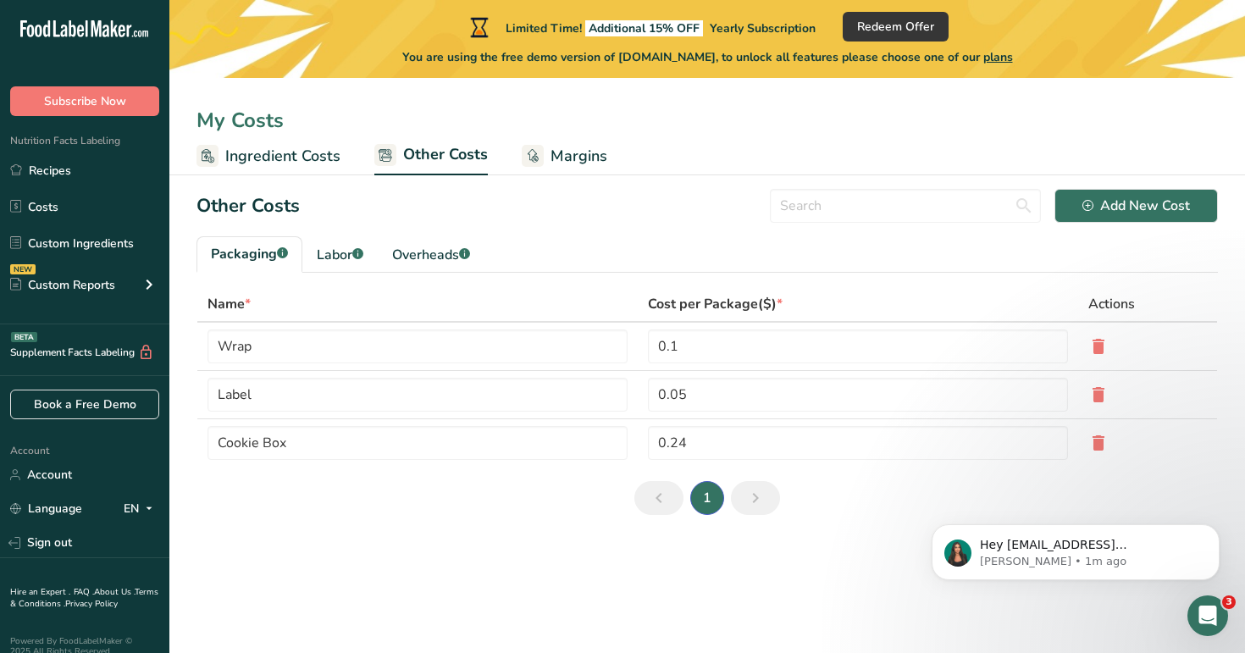
click at [560, 161] on span "Margins" at bounding box center [578, 156] width 57 height 23
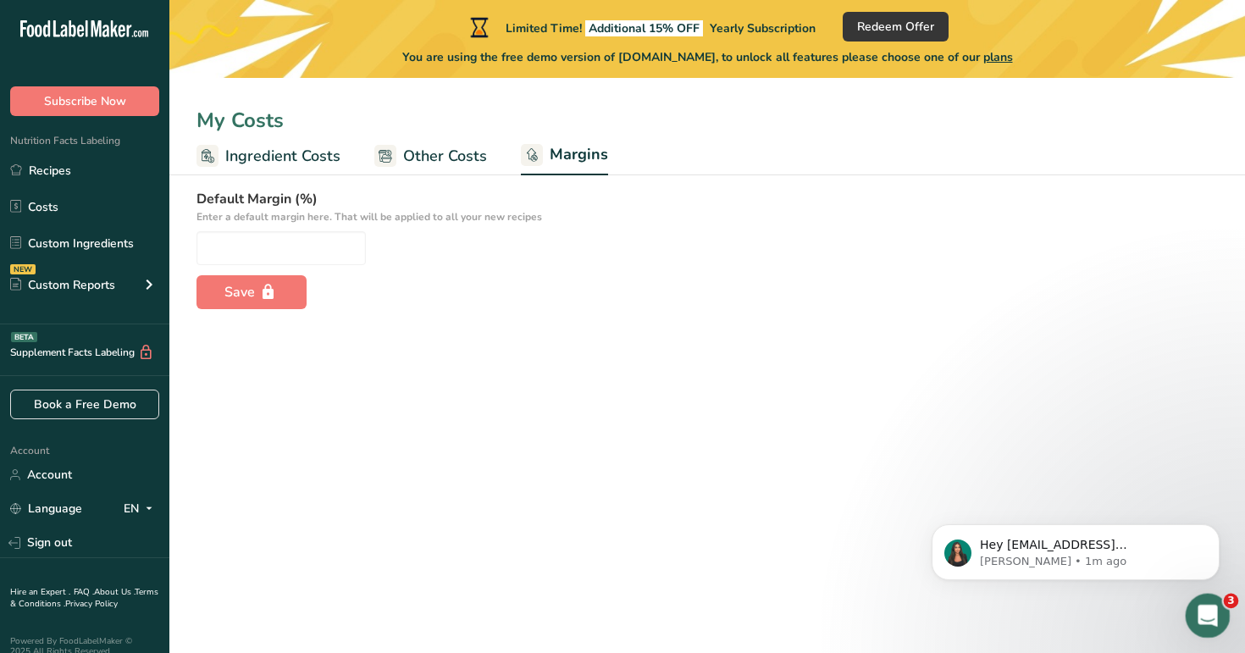
click at [1197, 608] on icon "Open Intercom Messenger" at bounding box center [1205, 613] width 28 height 28
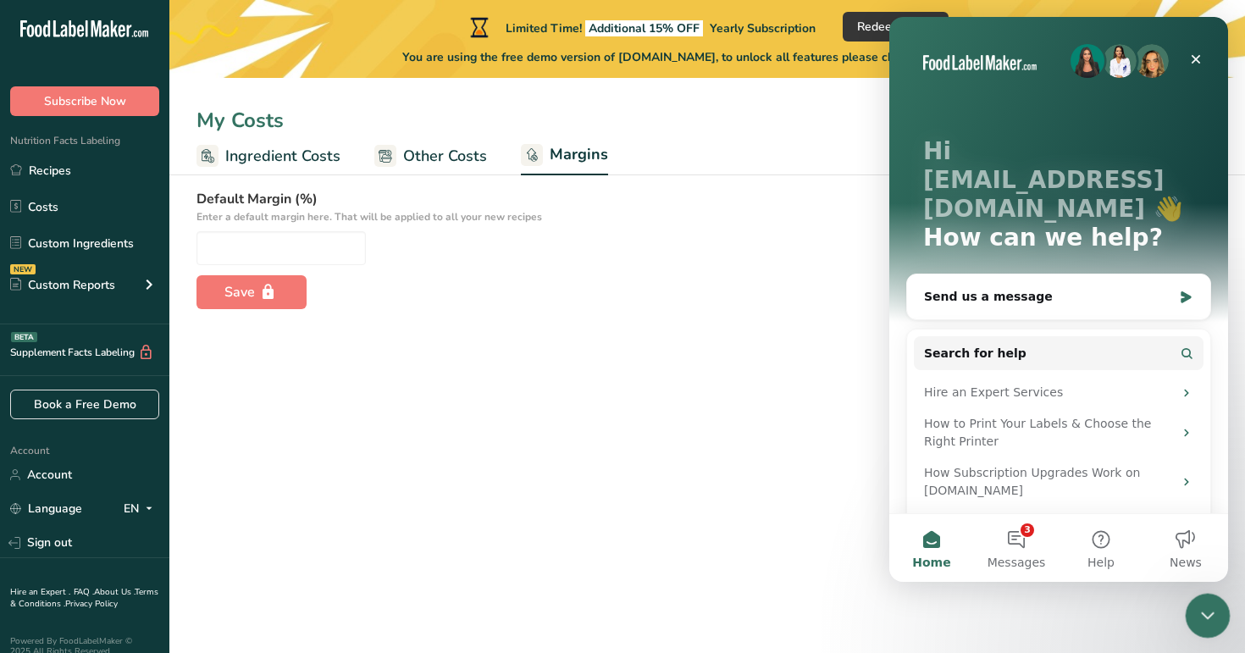
click at [1197, 608] on icon "Close Intercom Messenger" at bounding box center [1205, 613] width 20 height 20
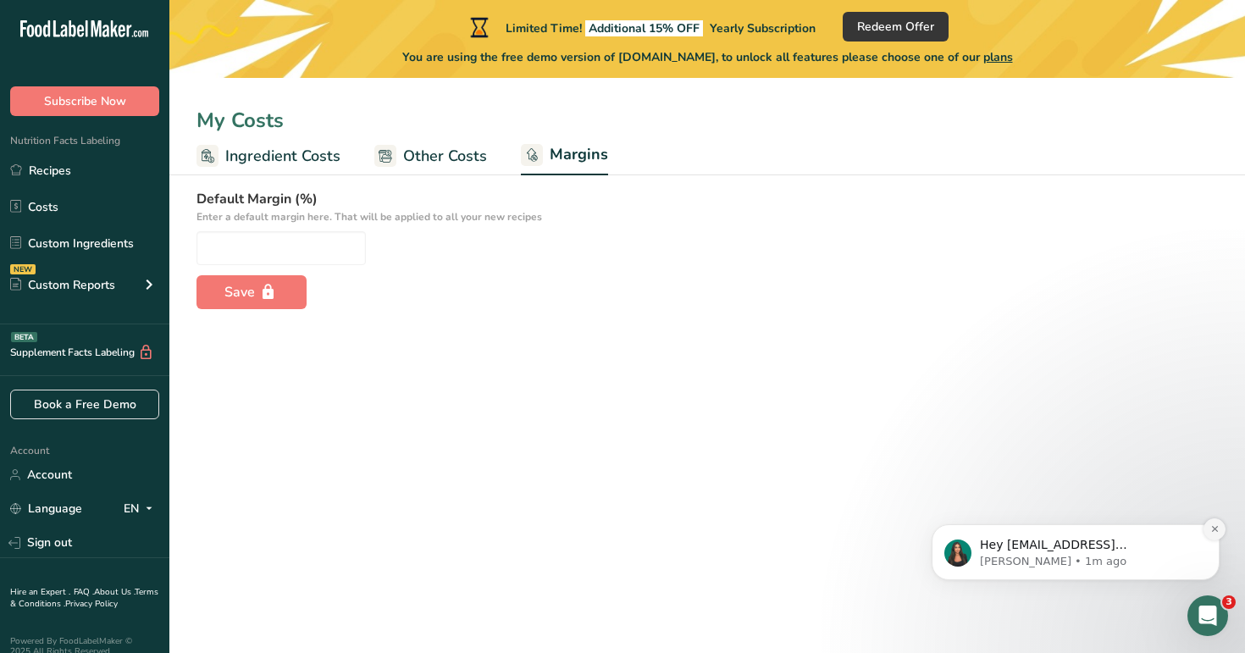
click at [1213, 528] on icon "Dismiss notification" at bounding box center [1214, 529] width 6 height 6
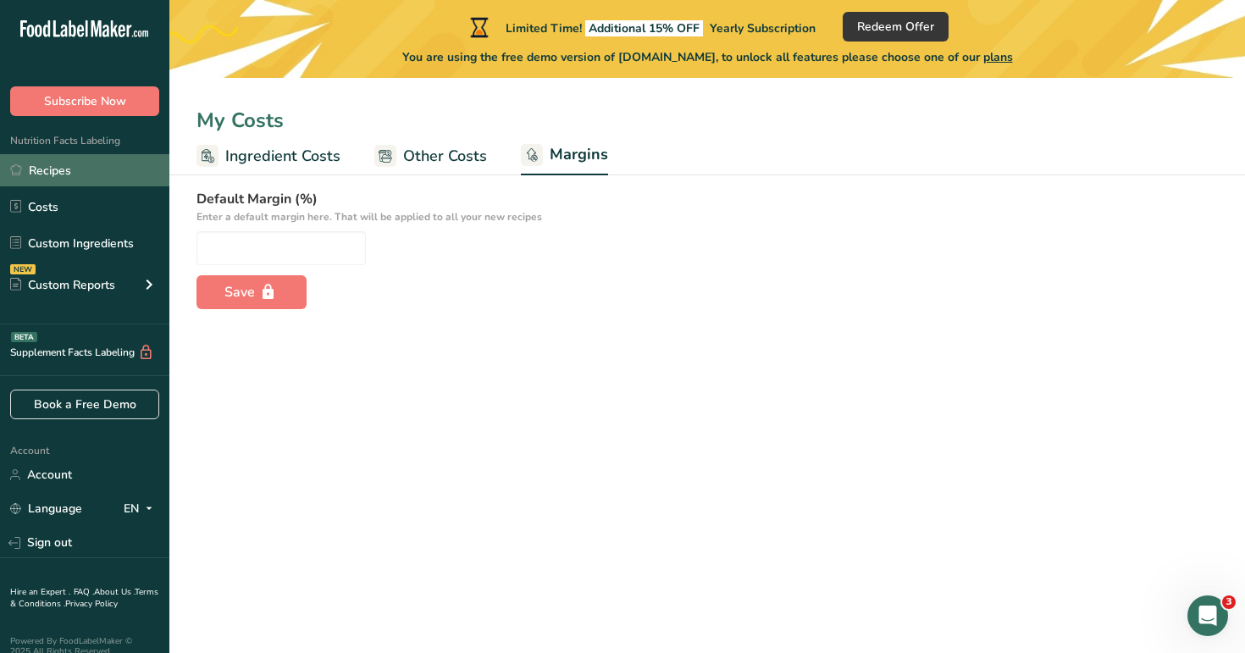
click at [75, 179] on link "Recipes" at bounding box center [84, 170] width 169 height 32
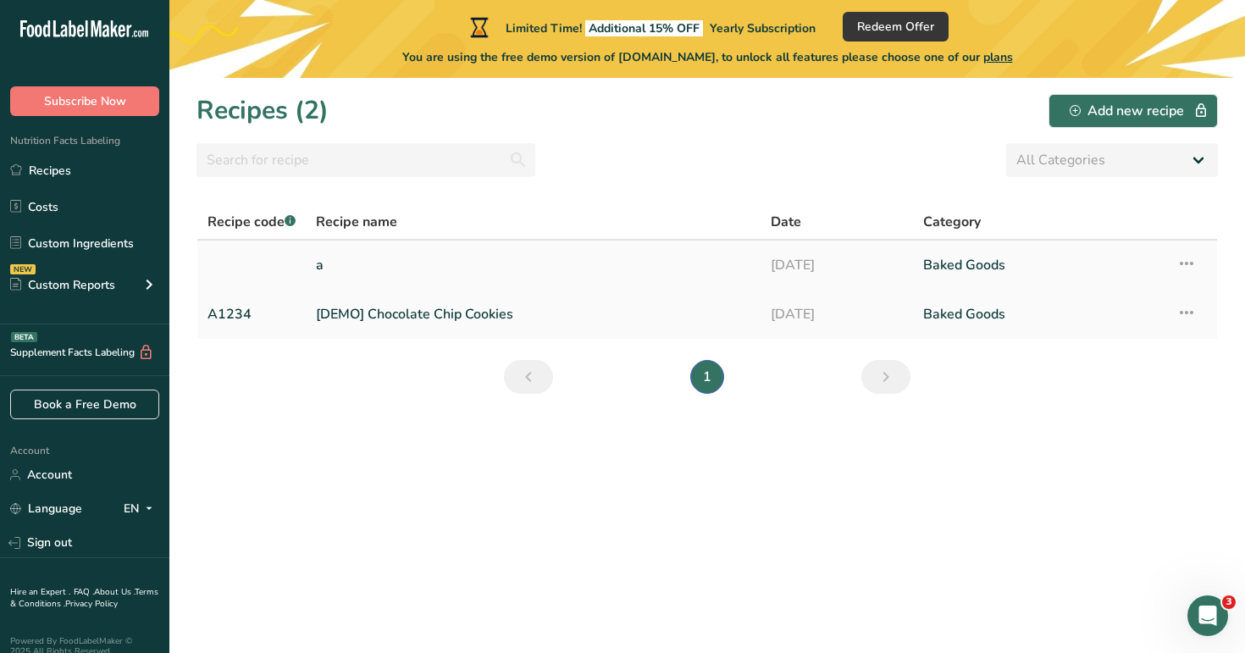
click at [553, 273] on link "a" at bounding box center [533, 265] width 434 height 36
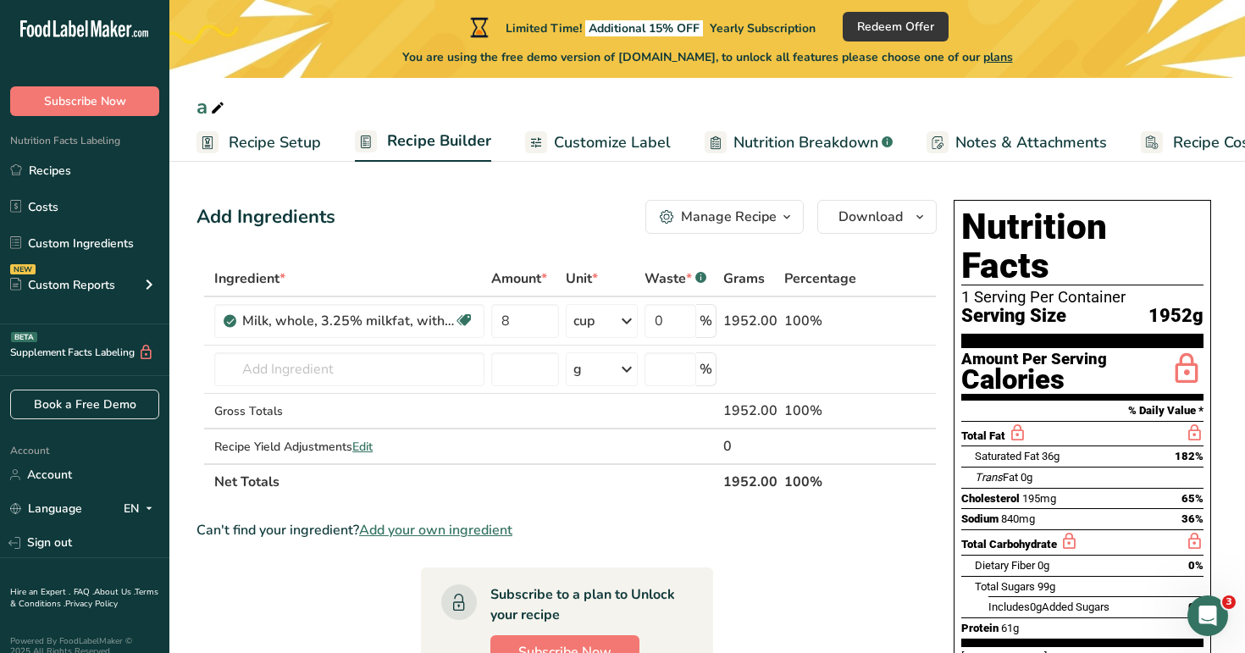
click at [582, 141] on span "Customize Label" at bounding box center [612, 142] width 117 height 23
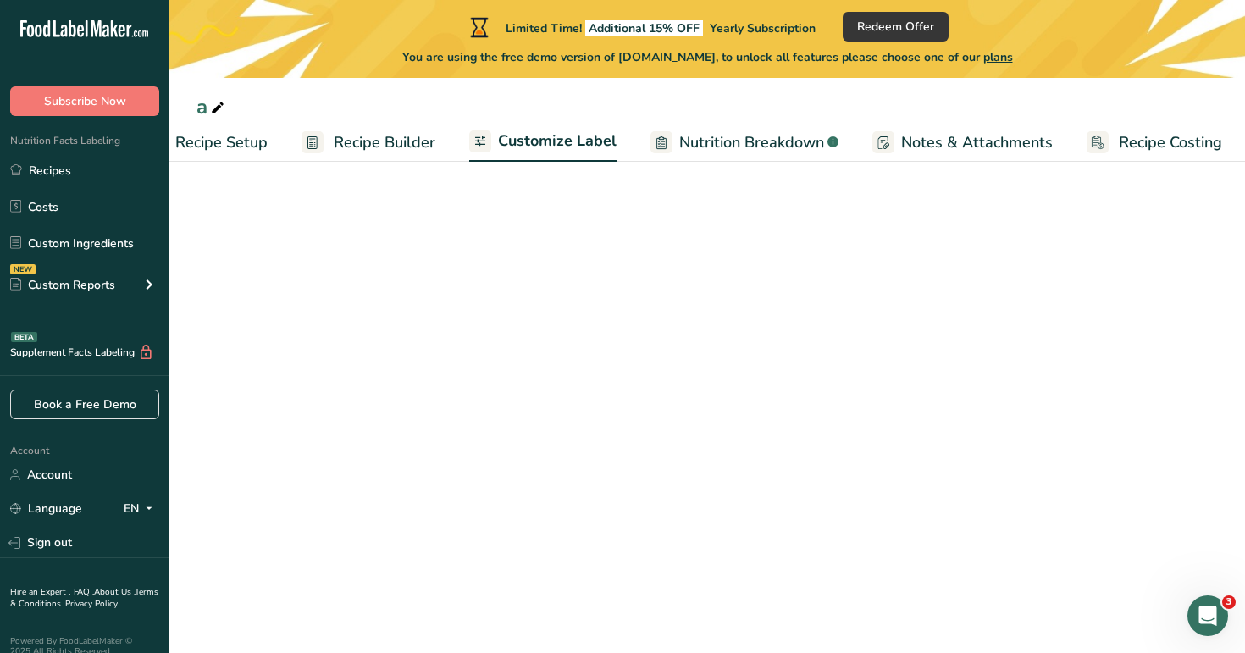
scroll to position [0, 58]
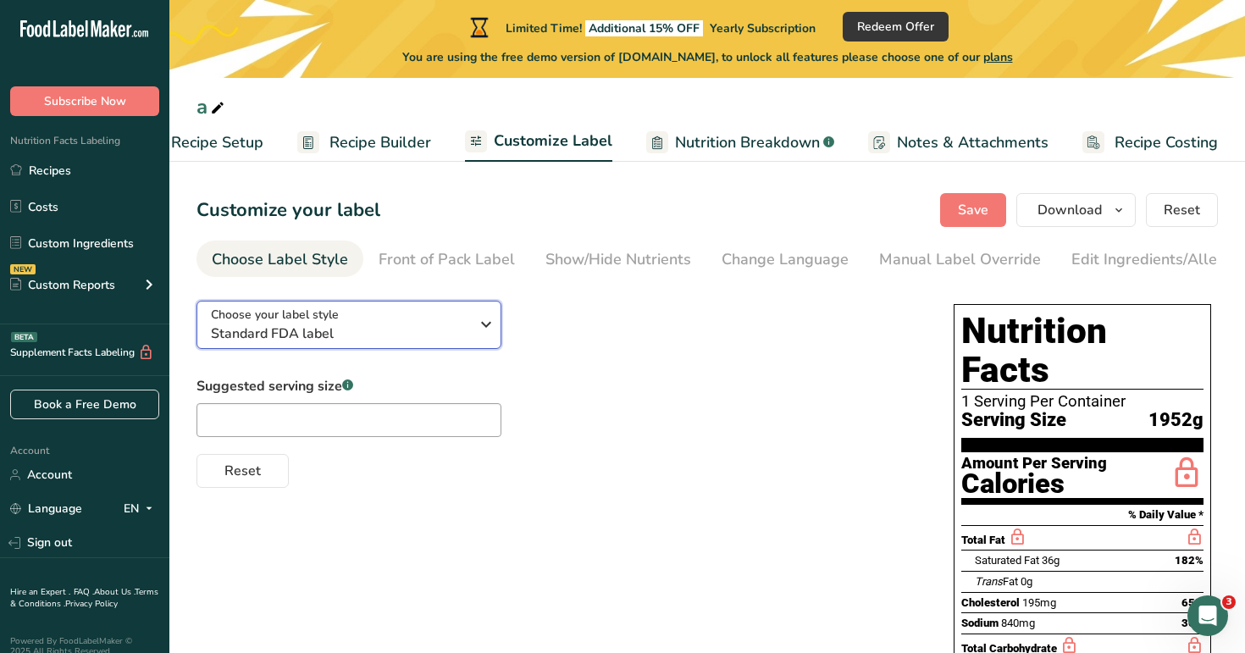
click at [427, 334] on span "Standard FDA label" at bounding box center [340, 333] width 258 height 20
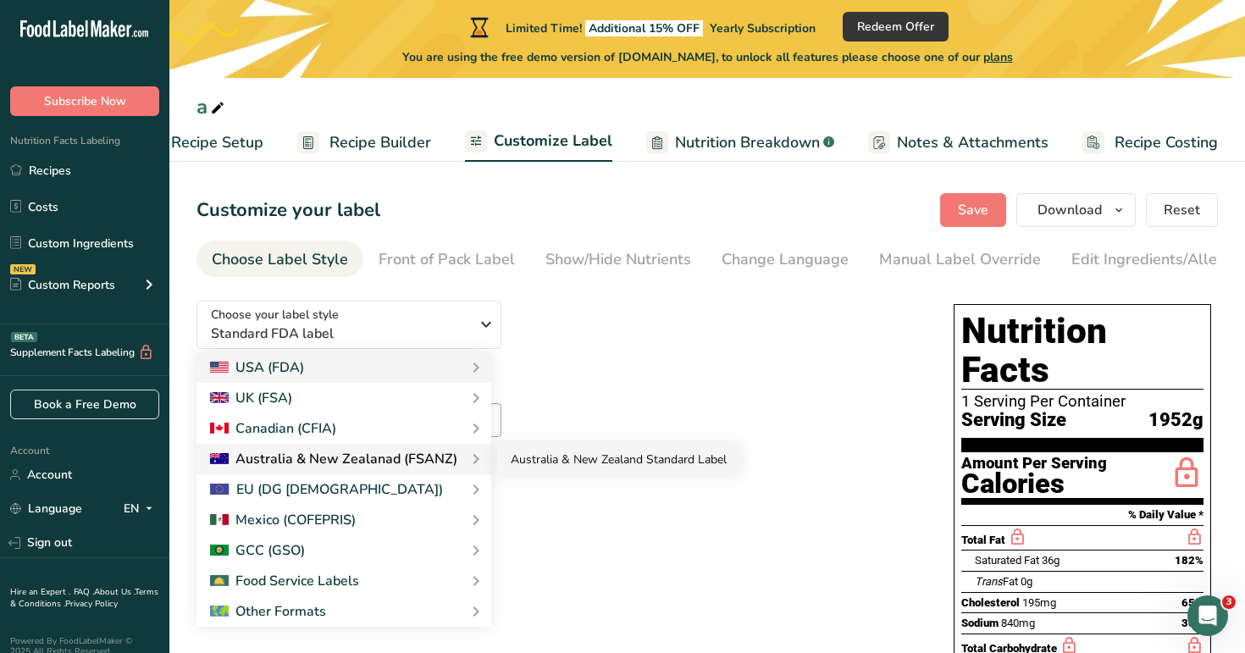
click at [608, 455] on link "Australia & New Zealand Standard Label" at bounding box center [618, 459] width 243 height 31
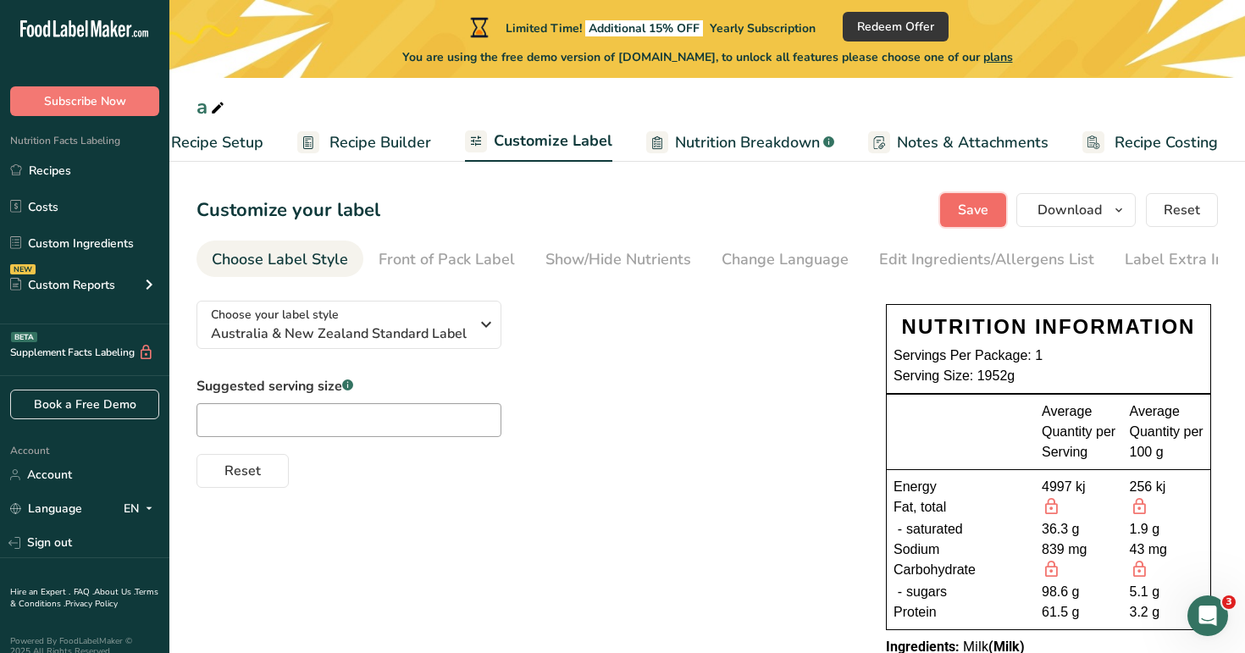
click at [956, 202] on button "Save" at bounding box center [973, 210] width 66 height 34
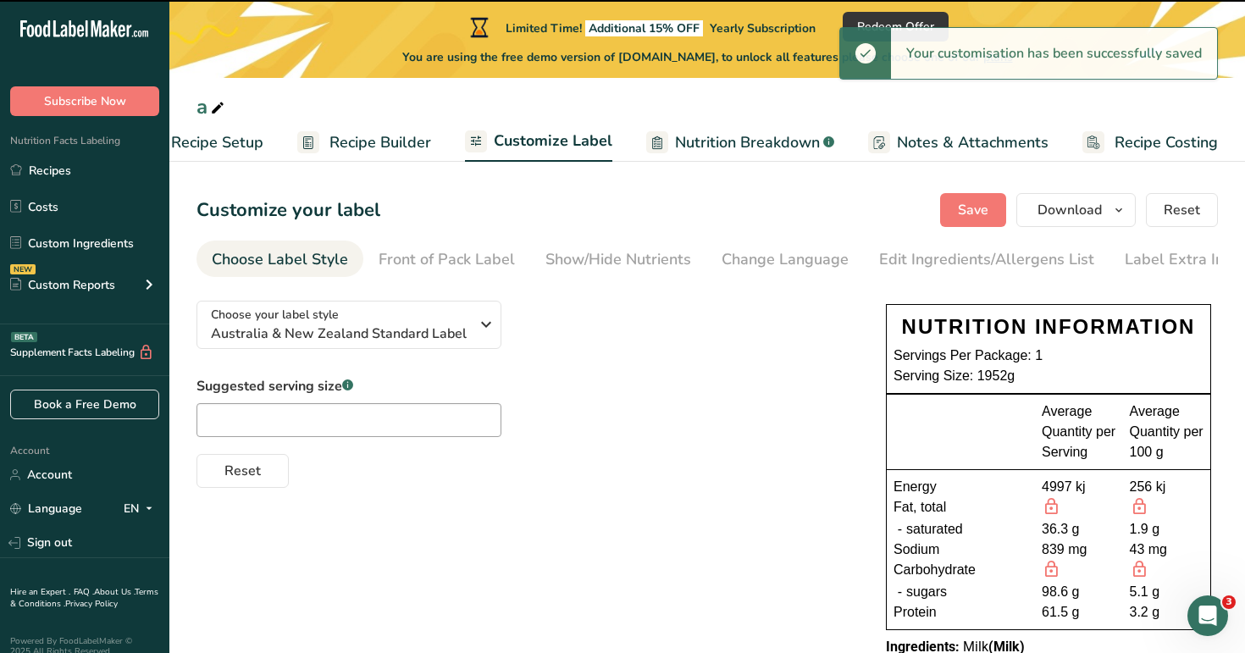
click at [719, 135] on span "Nutrition Breakdown" at bounding box center [747, 142] width 145 height 23
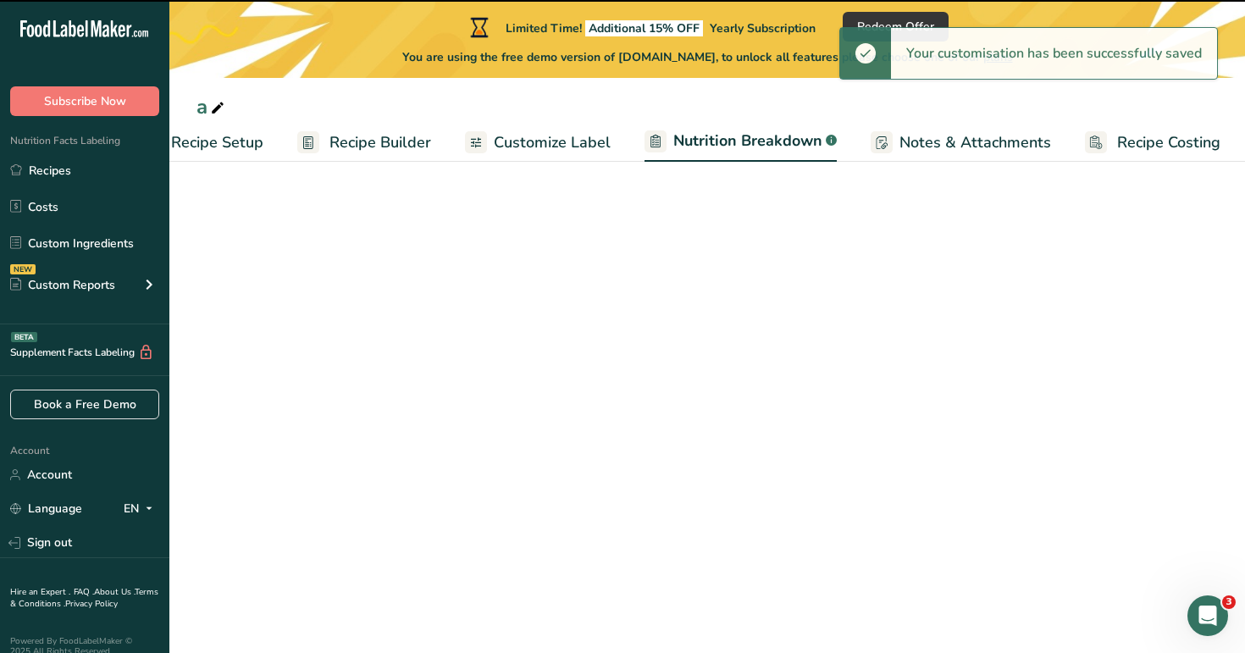
scroll to position [0, 59]
select select "Calories"
